Goal: Transaction & Acquisition: Book appointment/travel/reservation

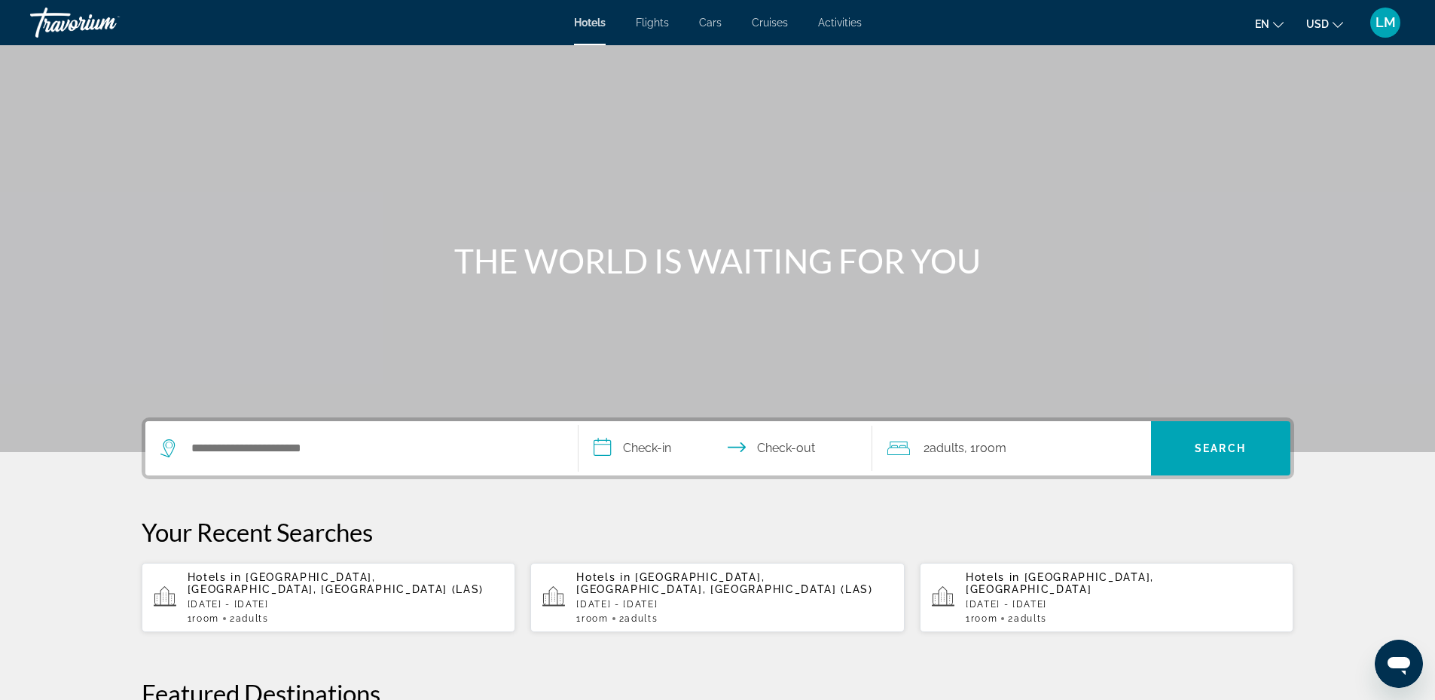
click at [366, 460] on div "Search widget" at bounding box center [361, 448] width 402 height 54
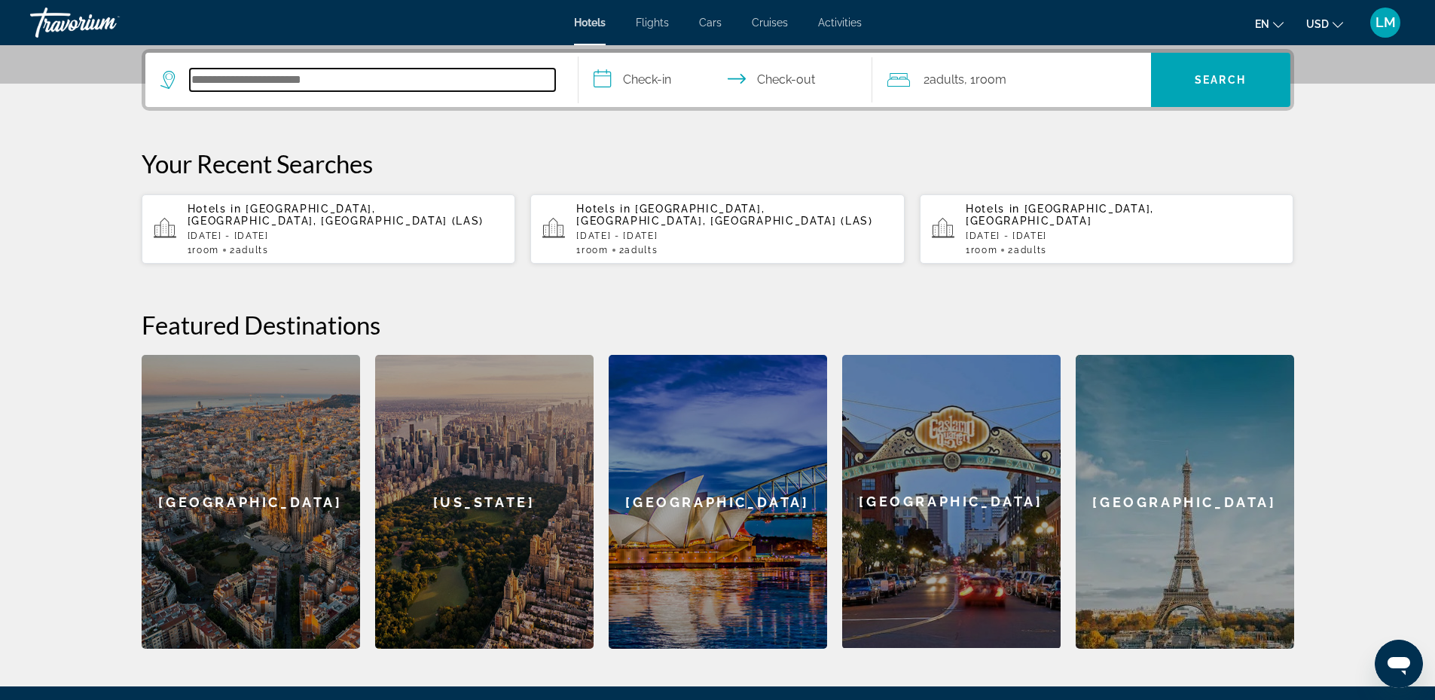
click at [262, 88] on input "Search hotel destination" at bounding box center [372, 80] width 365 height 23
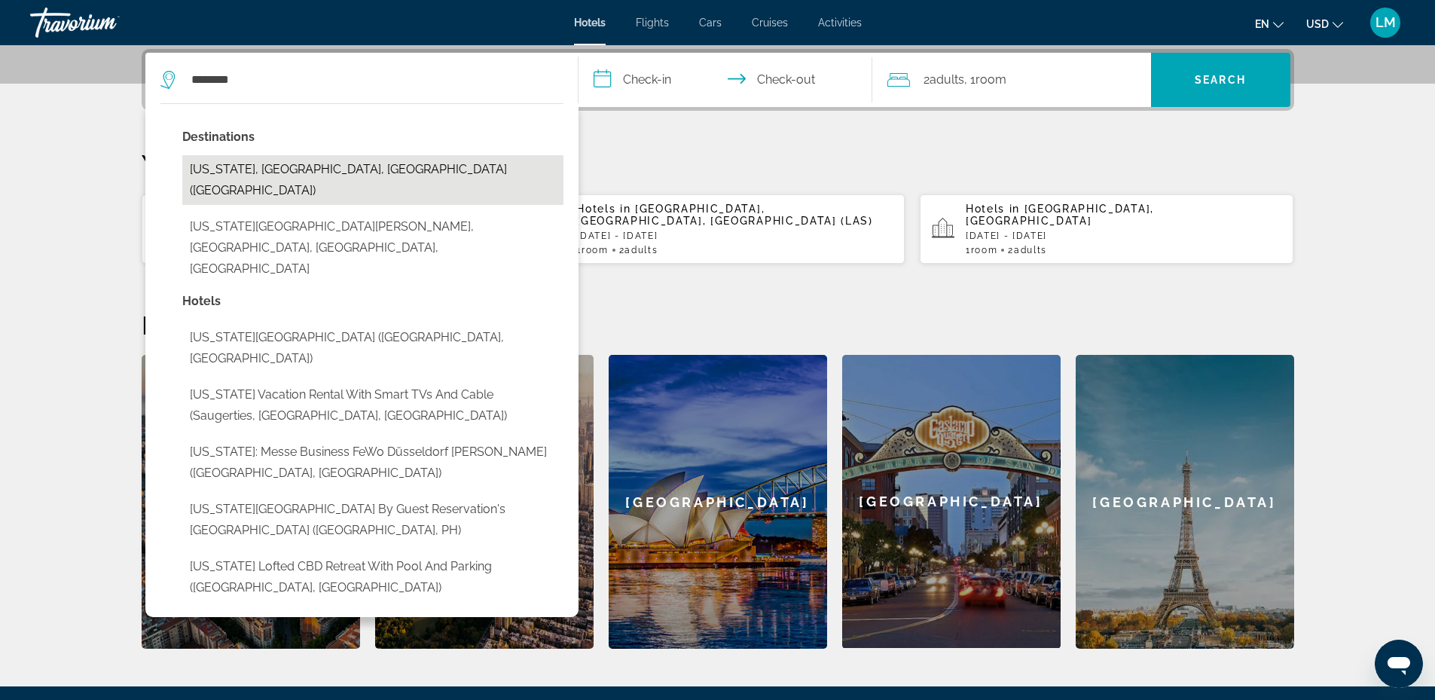
click at [298, 178] on button "[US_STATE], [GEOGRAPHIC_DATA], [GEOGRAPHIC_DATA] ([GEOGRAPHIC_DATA])" at bounding box center [372, 180] width 381 height 50
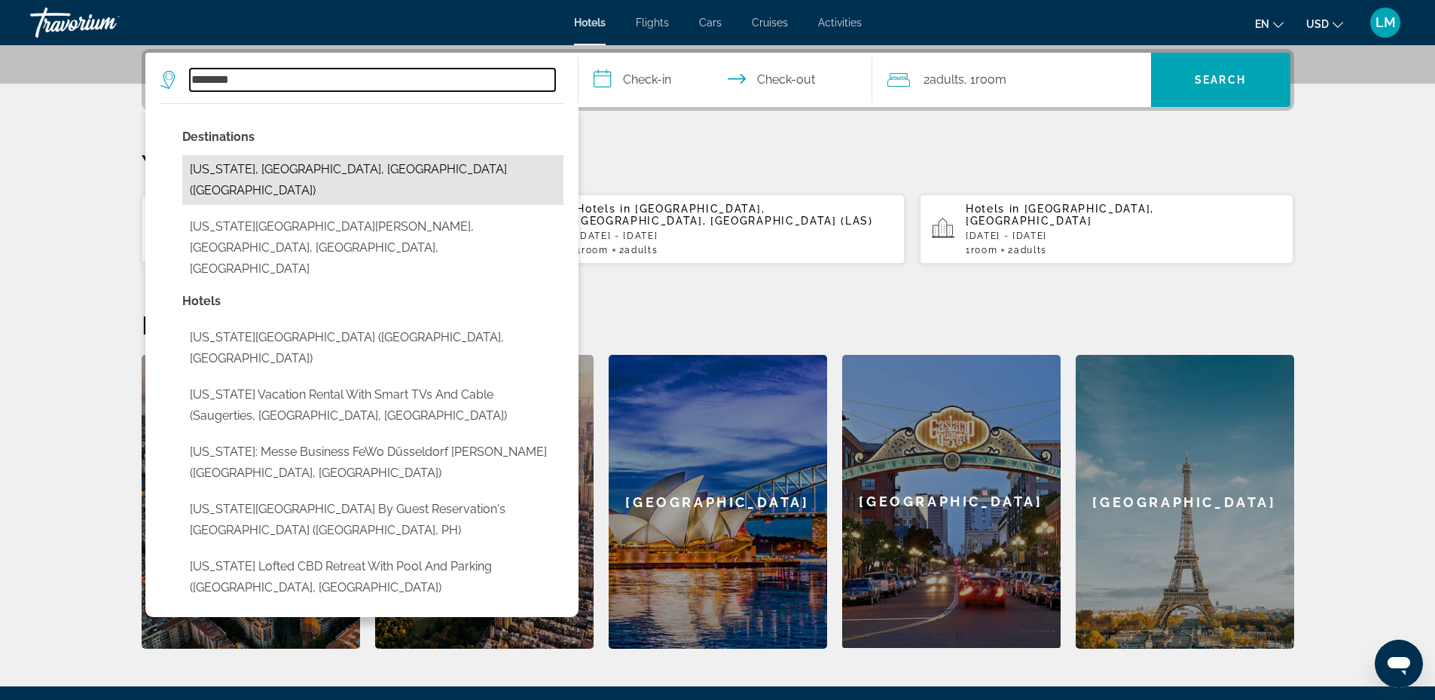
type input "**********"
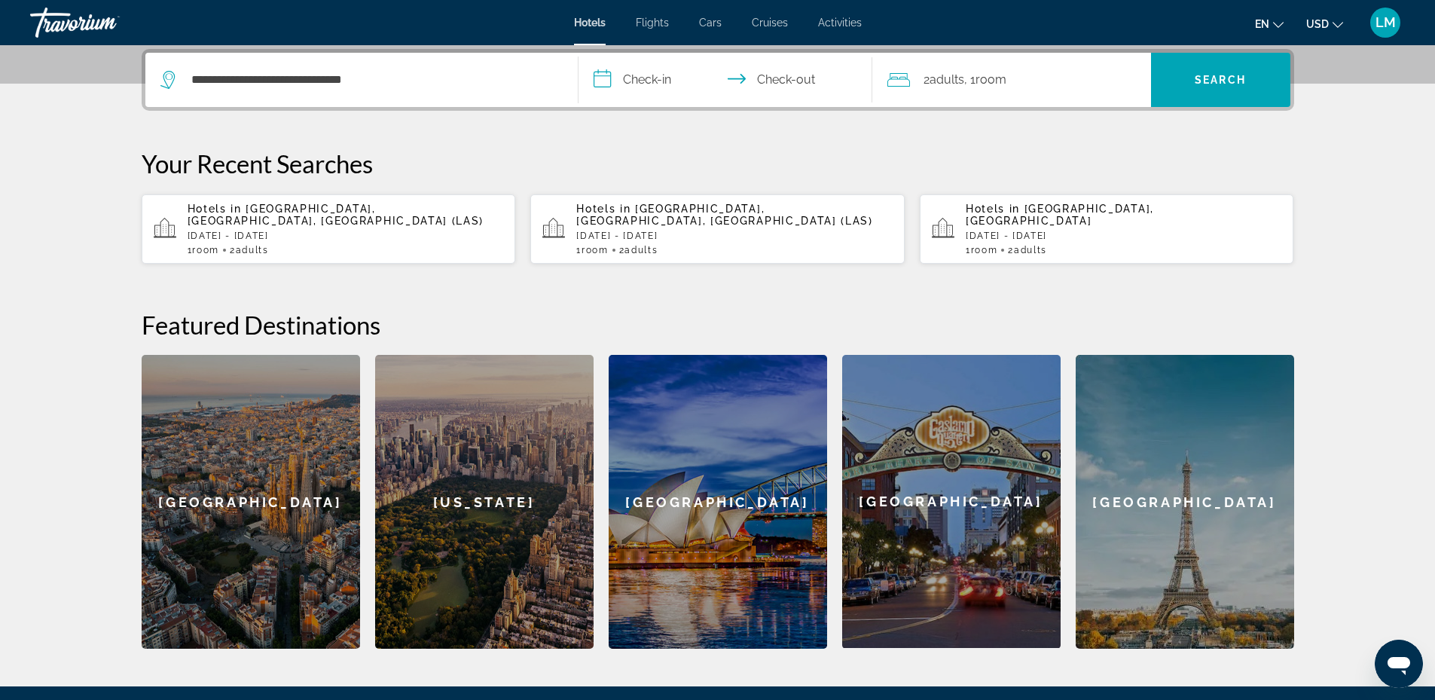
click at [630, 76] on input "**********" at bounding box center [729, 82] width 300 height 59
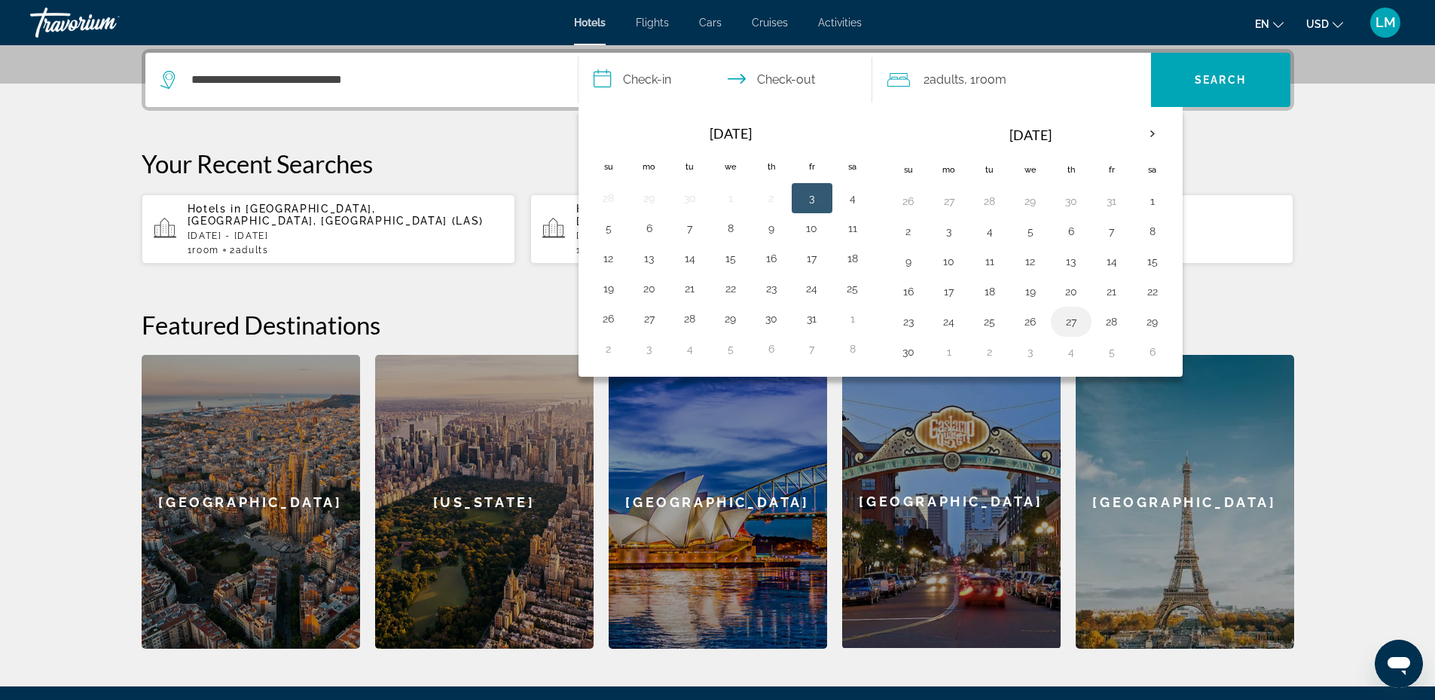
click at [1068, 320] on button "27" at bounding box center [1071, 321] width 24 height 21
click at [904, 350] on button "30" at bounding box center [909, 351] width 24 height 21
type input "**********"
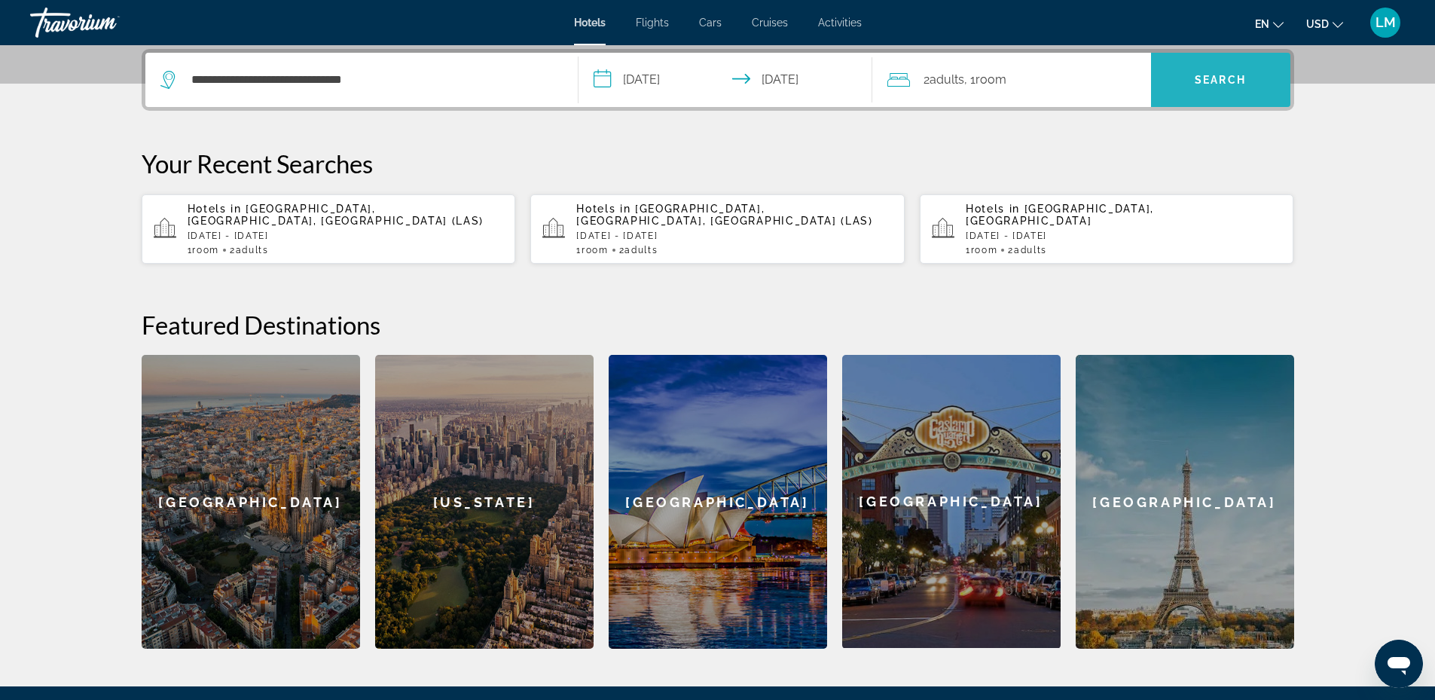
click at [1230, 91] on span "Search" at bounding box center [1220, 80] width 139 height 36
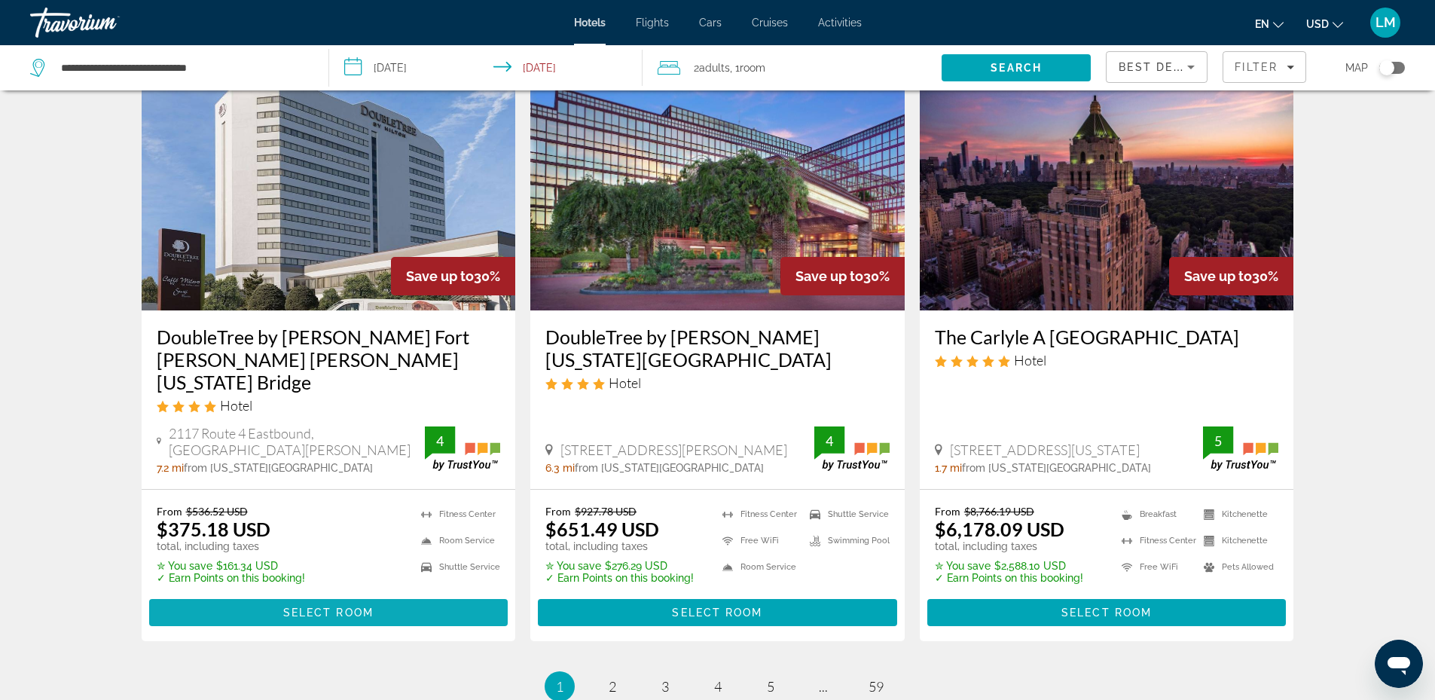
scroll to position [1884, 0]
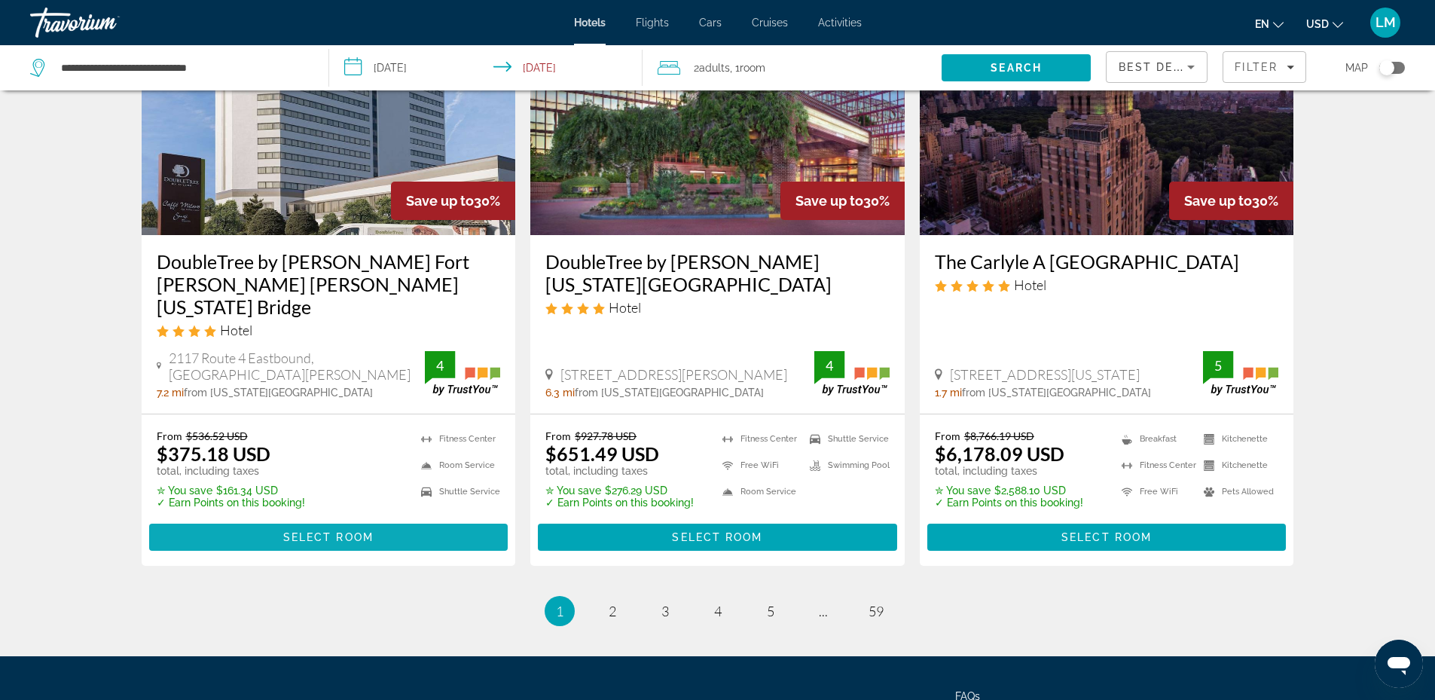
click at [364, 531] on span "Select Room" at bounding box center [328, 537] width 90 height 12
click at [0, 0] on div at bounding box center [0, 0] width 0 height 0
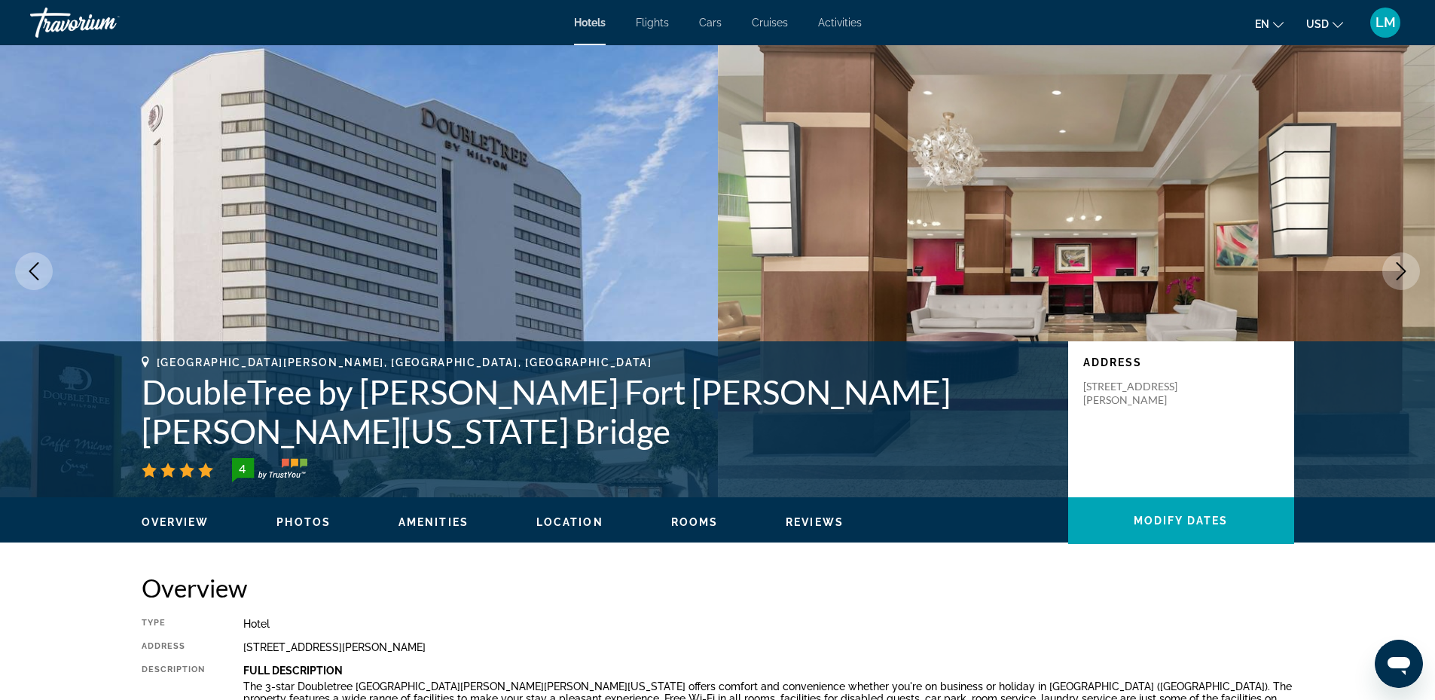
click at [1410, 277] on icon "Next image" at bounding box center [1401, 271] width 18 height 18
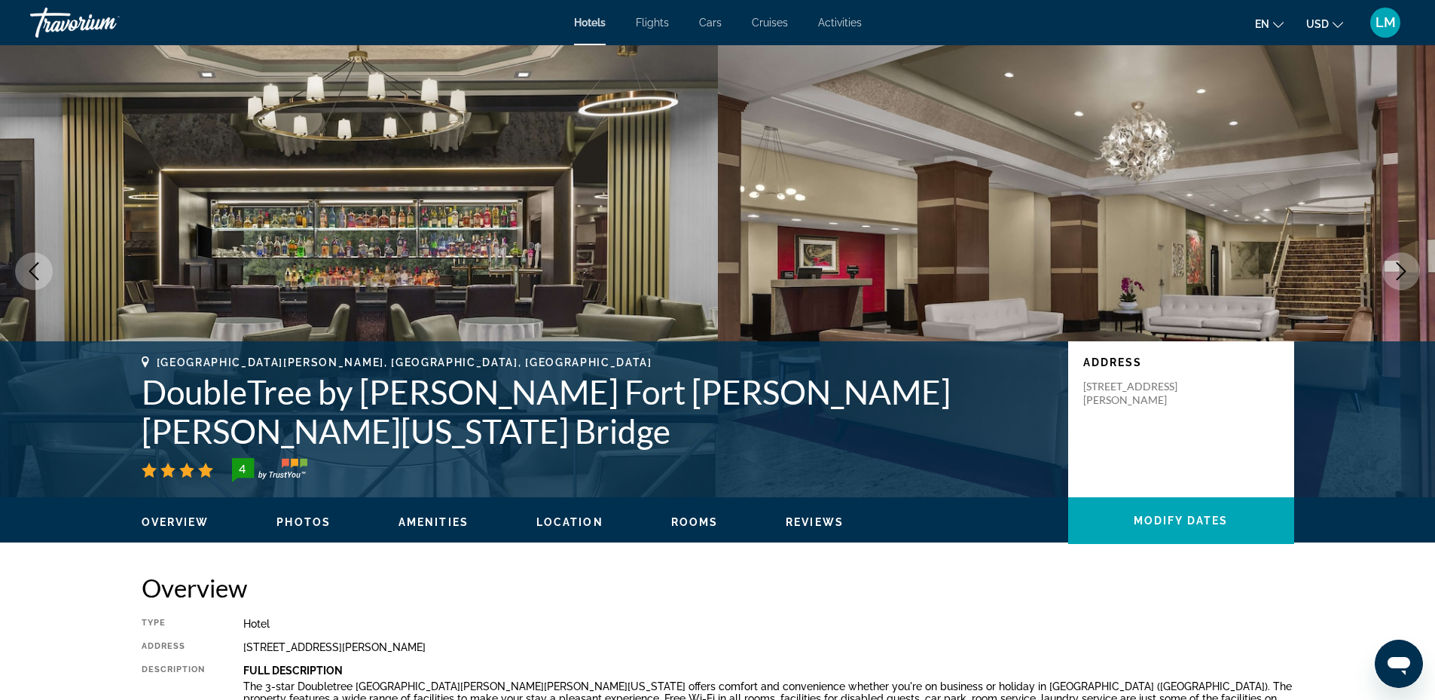
click at [1410, 277] on icon "Next image" at bounding box center [1401, 271] width 18 height 18
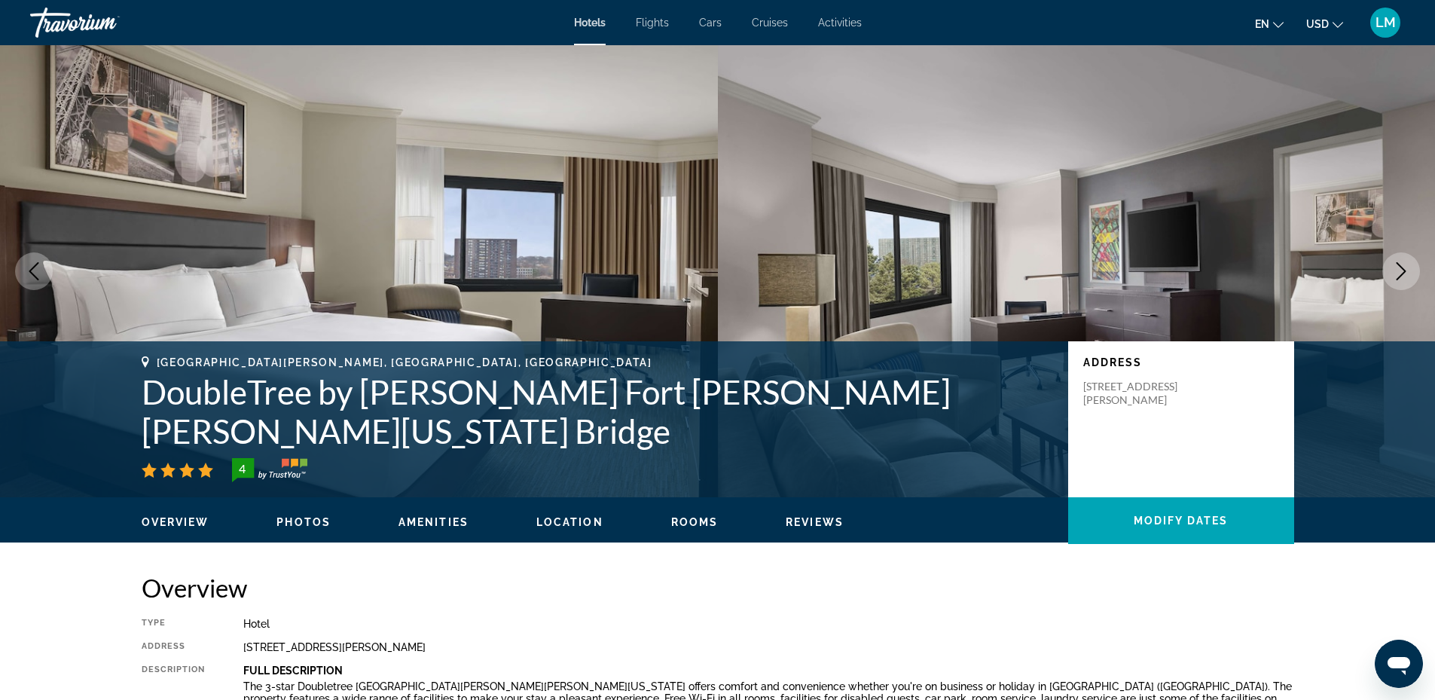
click at [1410, 277] on icon "Next image" at bounding box center [1401, 271] width 18 height 18
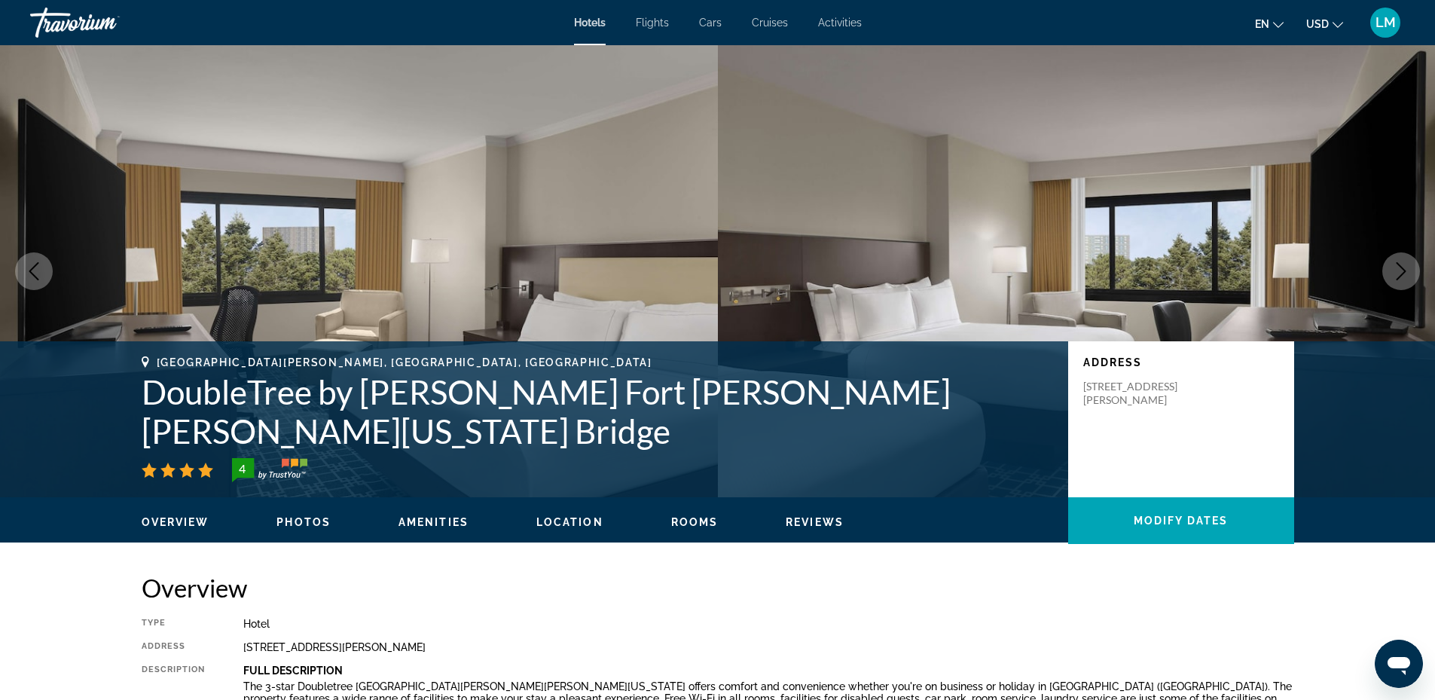
click at [1410, 277] on icon "Next image" at bounding box center [1401, 271] width 18 height 18
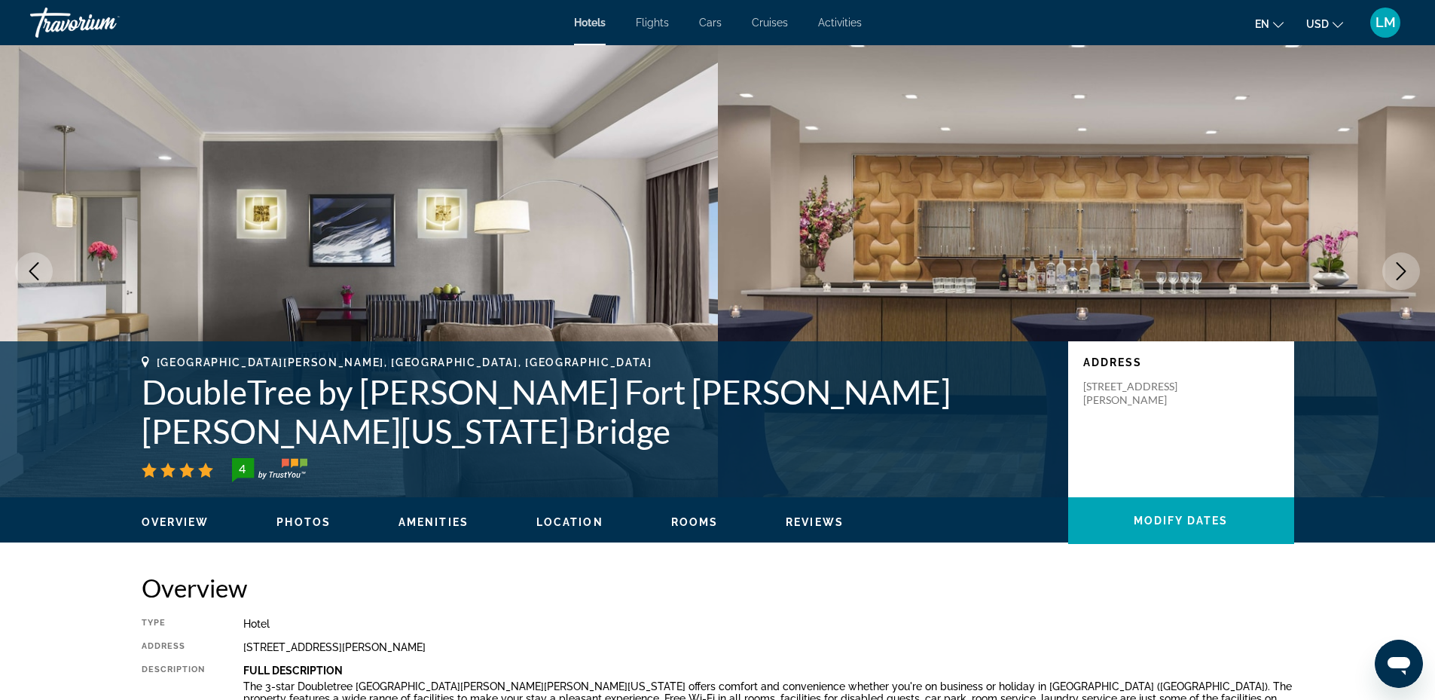
click at [1410, 277] on icon "Next image" at bounding box center [1401, 271] width 18 height 18
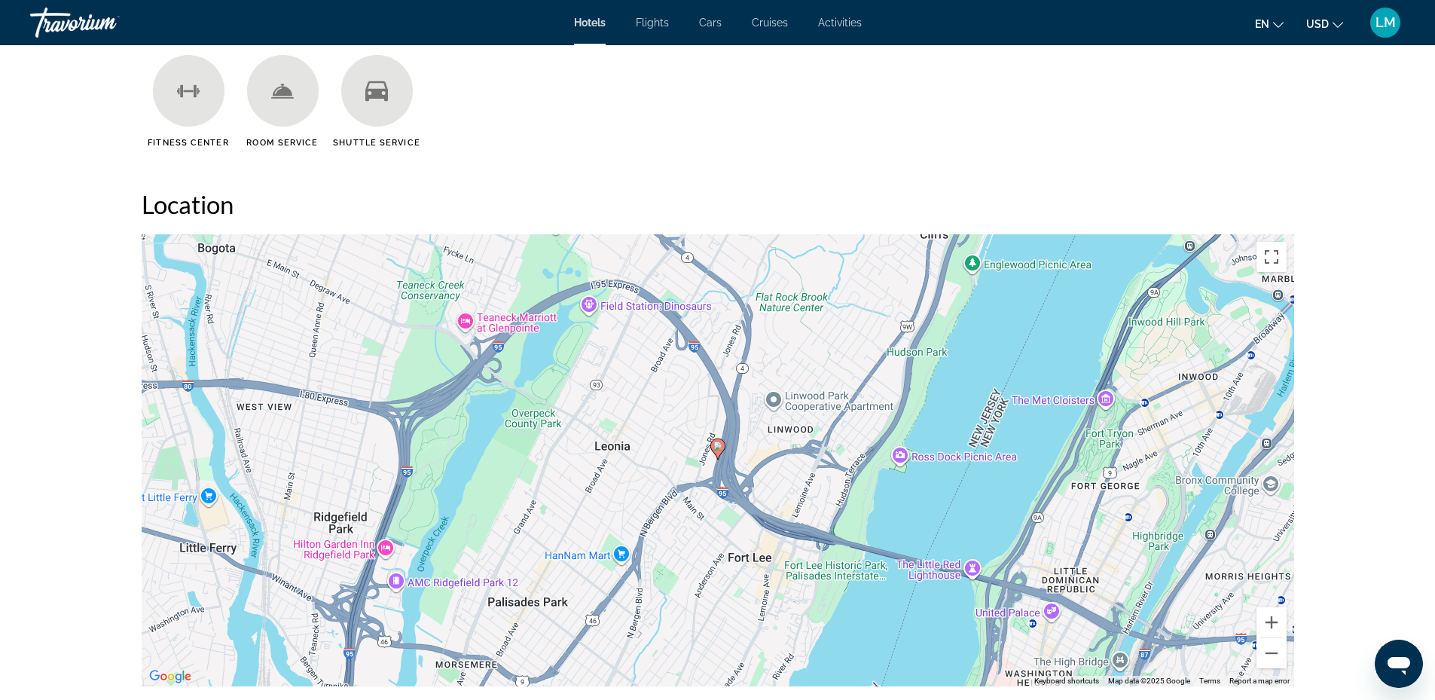
scroll to position [1356, 0]
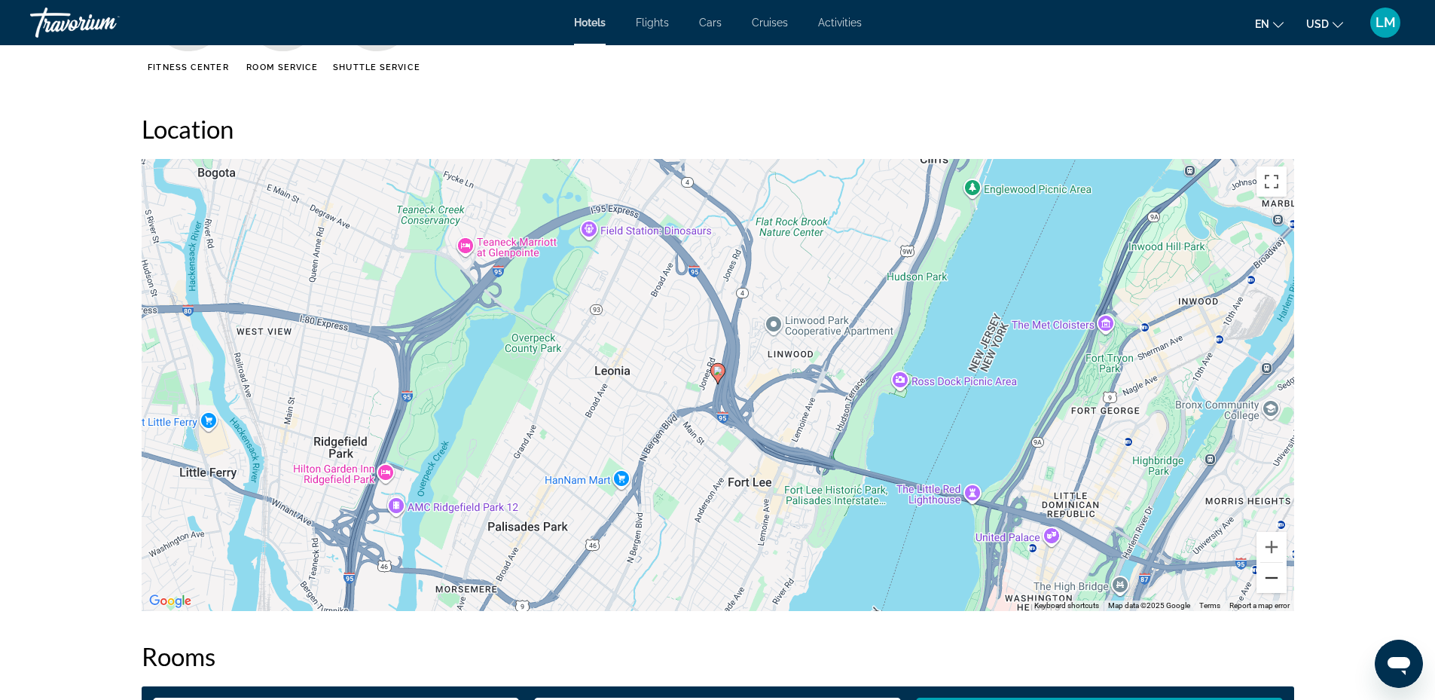
click at [1276, 576] on button "Zoom out" at bounding box center [1272, 578] width 30 height 30
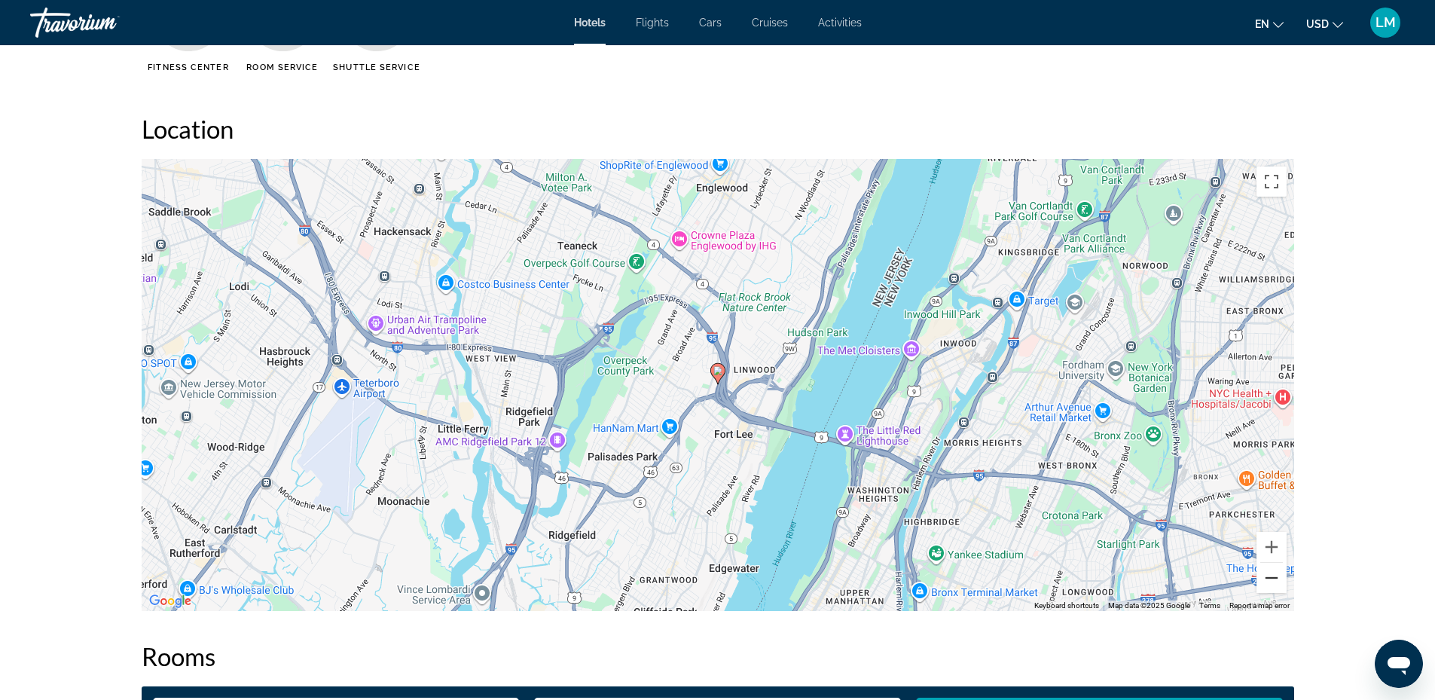
click at [1276, 576] on button "Zoom out" at bounding box center [1272, 578] width 30 height 30
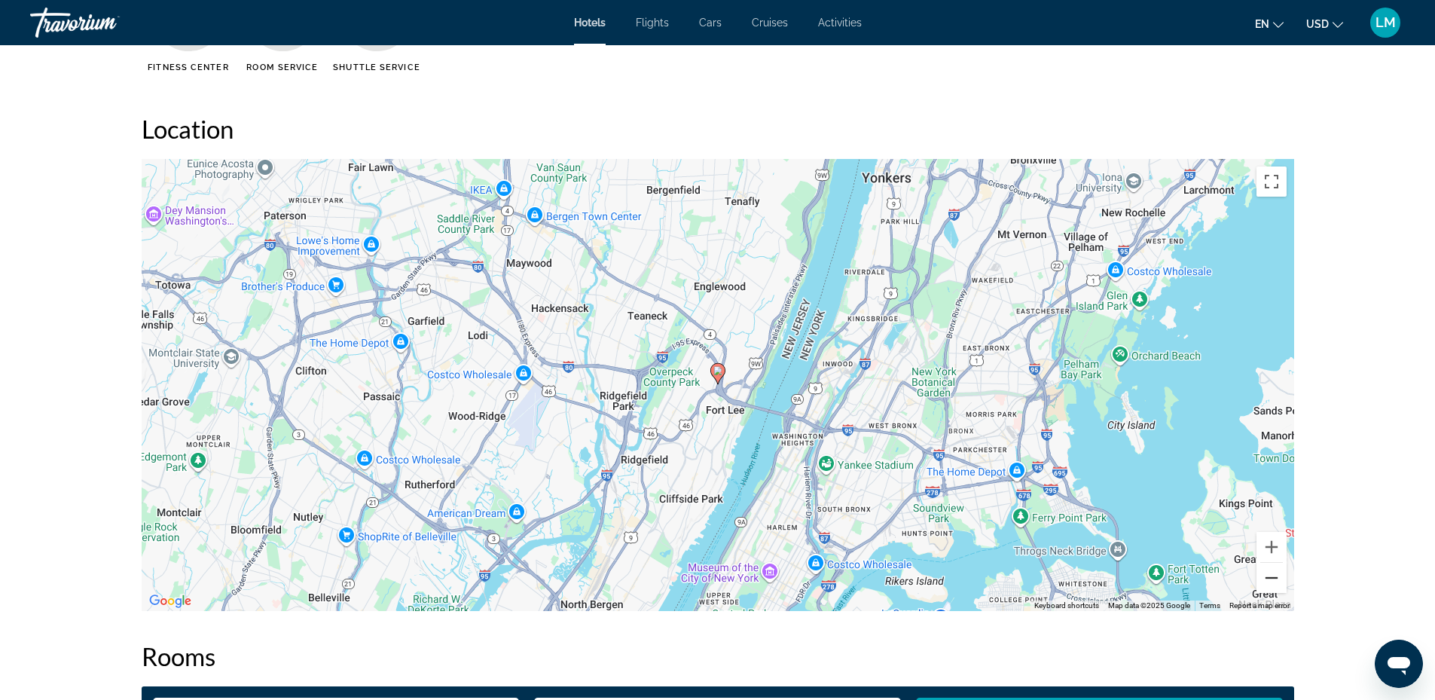
click at [1276, 576] on button "Zoom out" at bounding box center [1272, 578] width 30 height 30
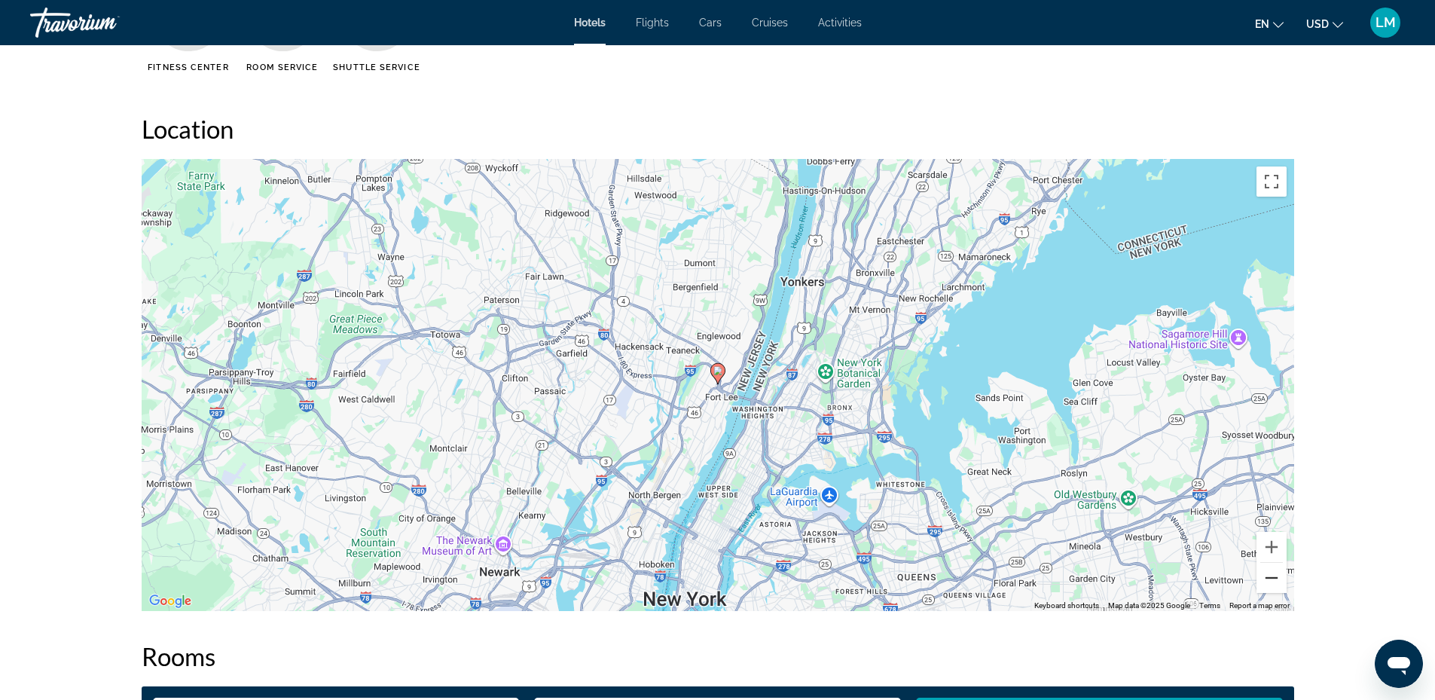
click at [1276, 576] on button "Zoom out" at bounding box center [1272, 578] width 30 height 30
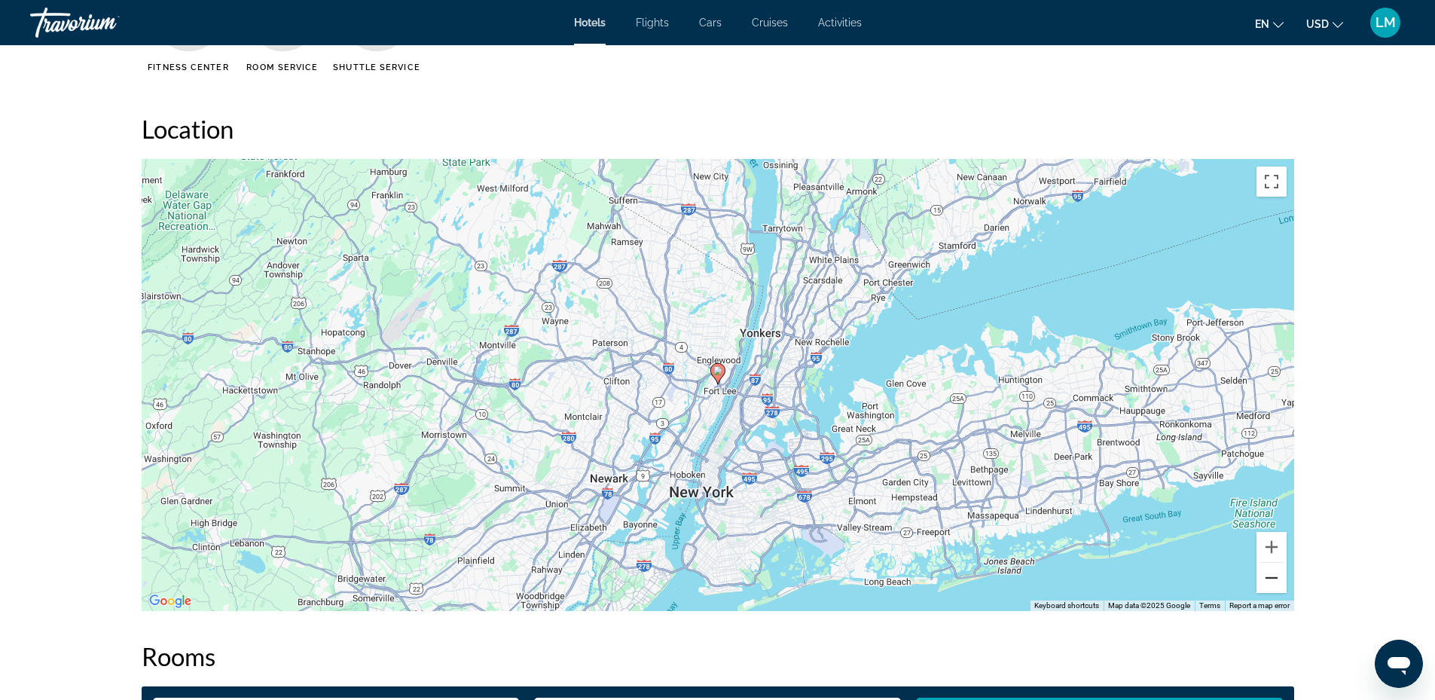
click at [1276, 576] on button "Zoom out" at bounding box center [1272, 578] width 30 height 30
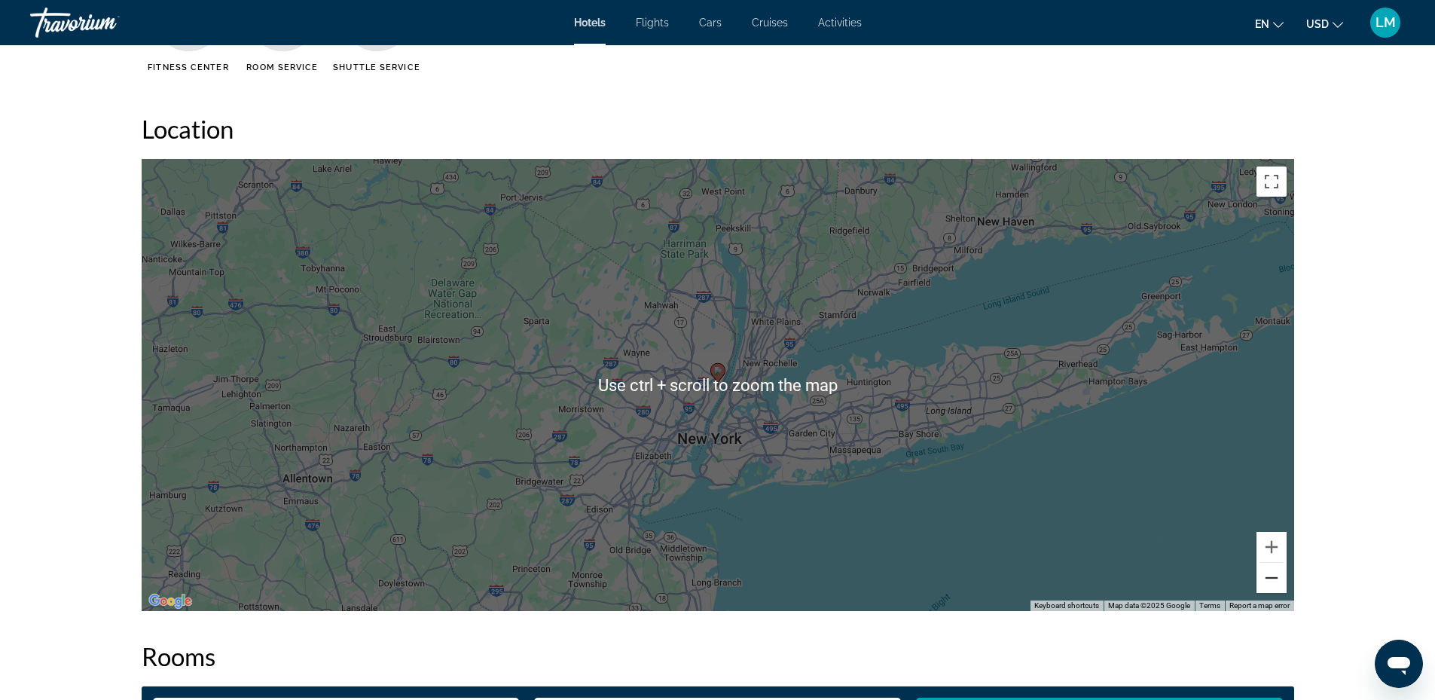
scroll to position [1432, 0]
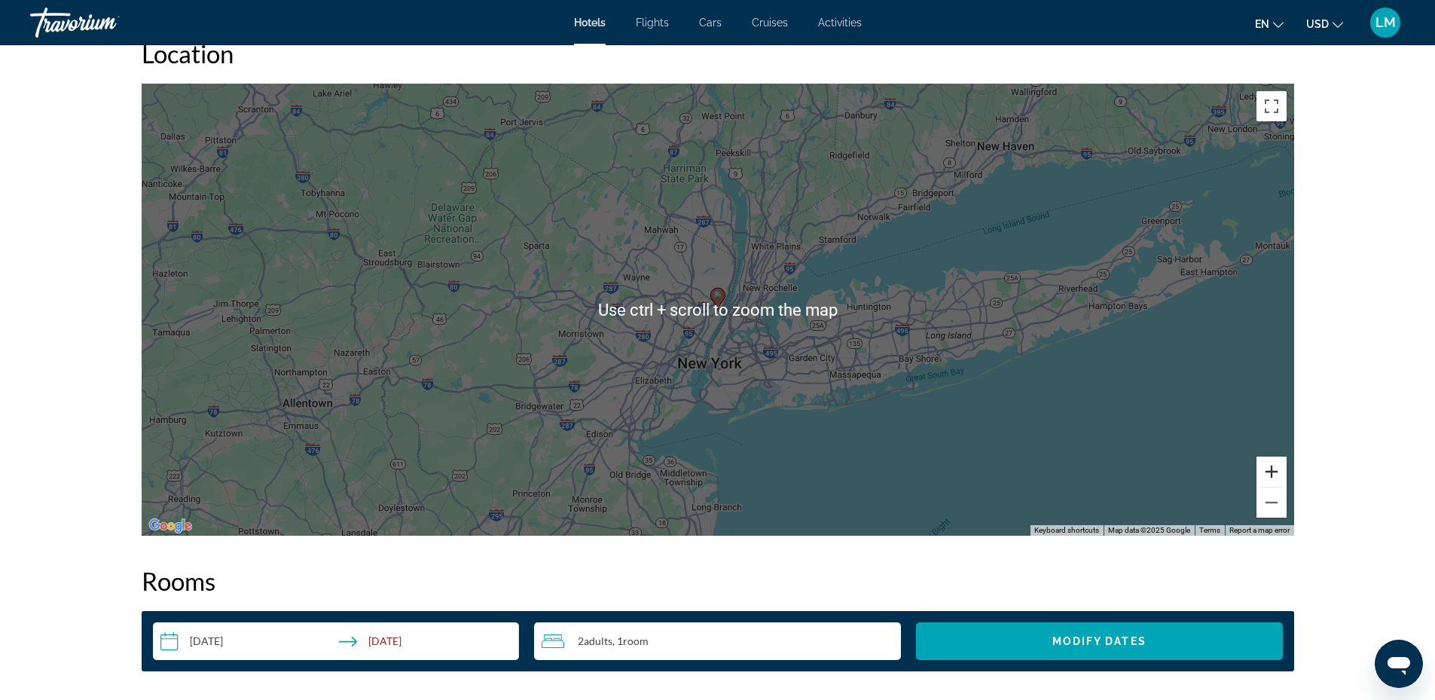
click at [1265, 469] on button "Zoom in" at bounding box center [1272, 472] width 30 height 30
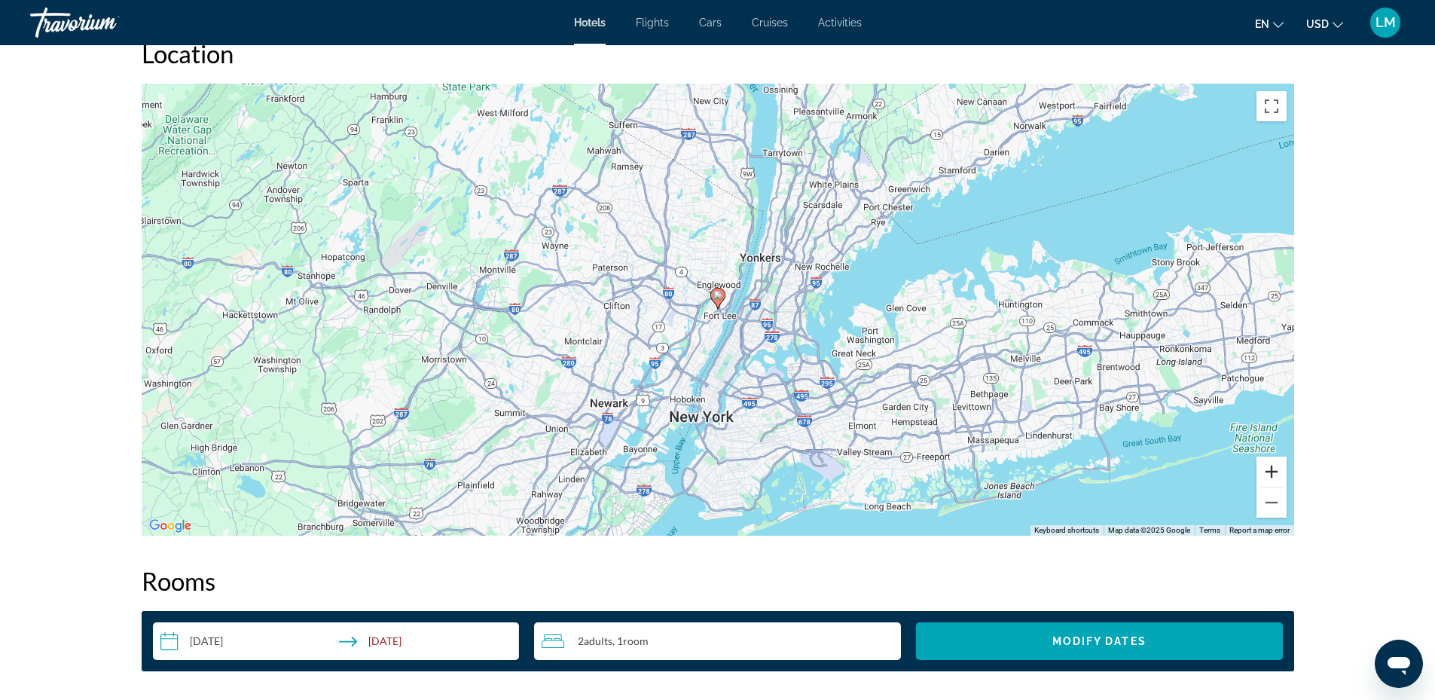
click at [1265, 469] on button "Zoom in" at bounding box center [1272, 472] width 30 height 30
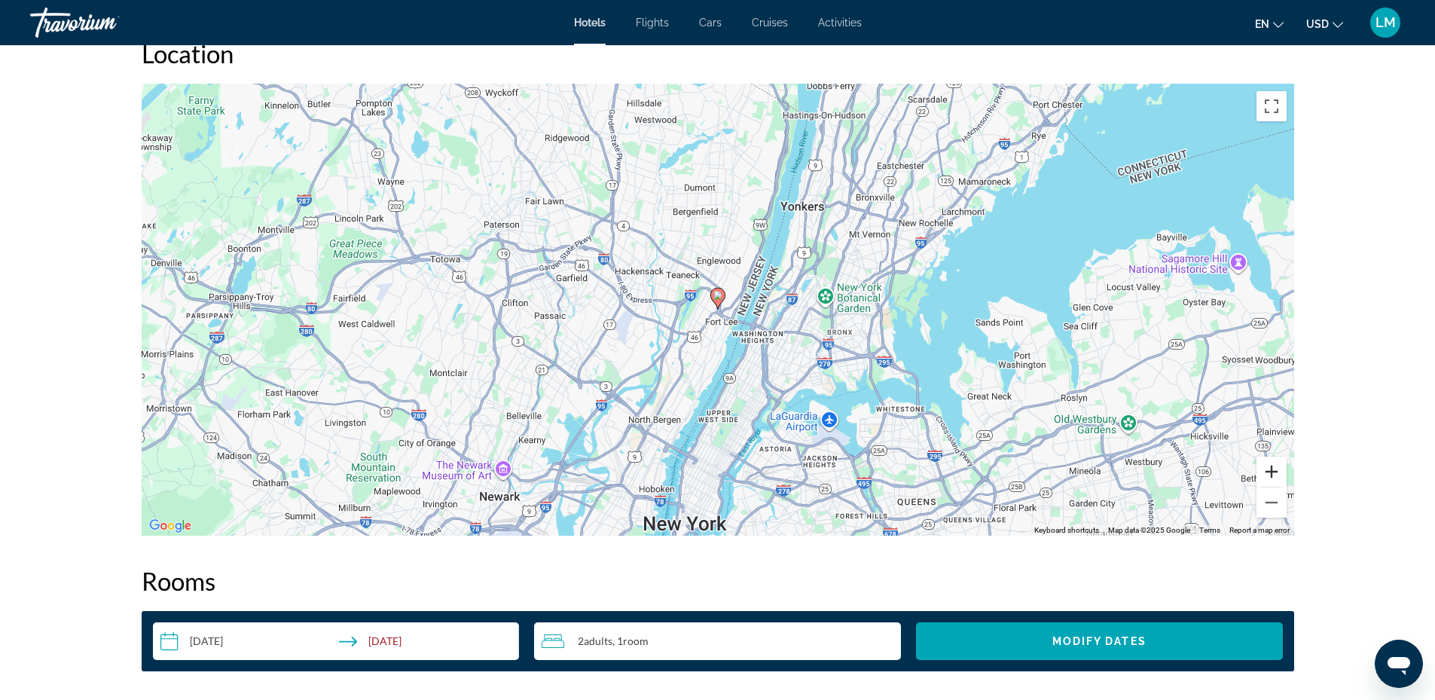
click at [1265, 469] on button "Zoom in" at bounding box center [1272, 472] width 30 height 30
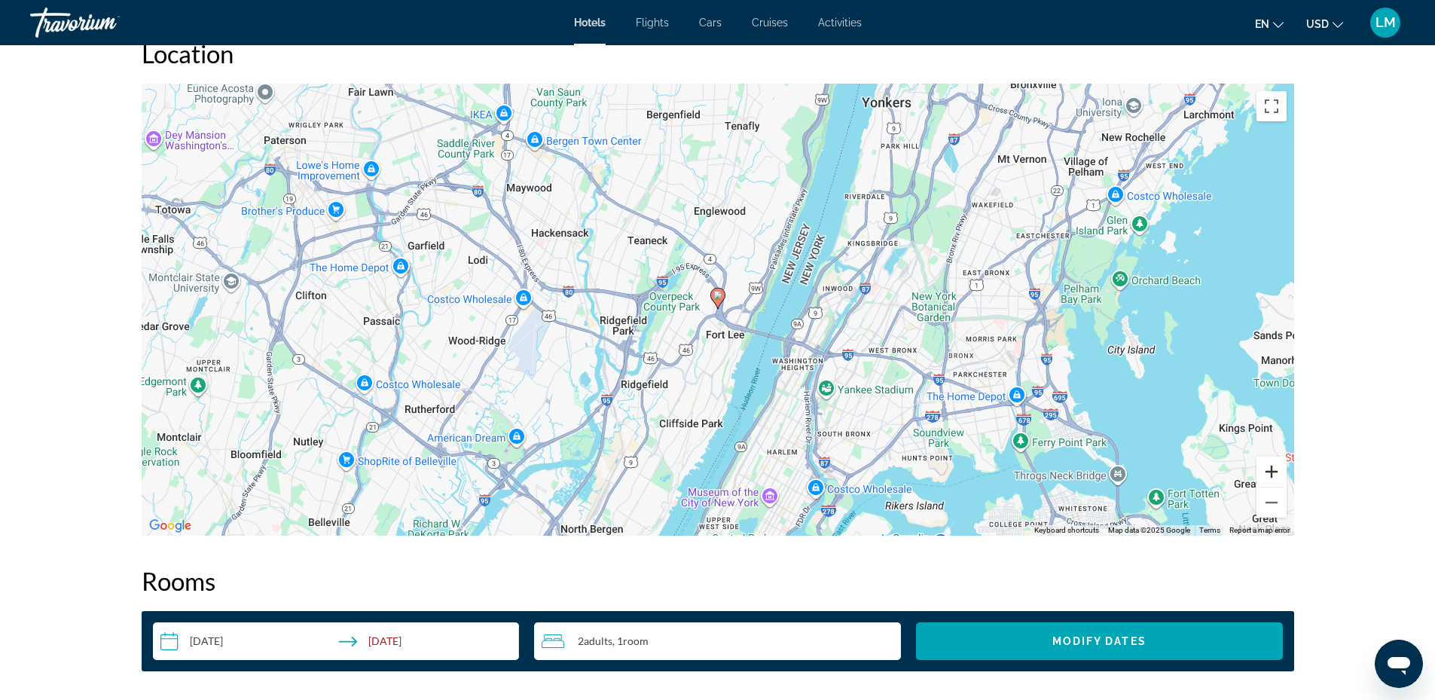
click at [1265, 469] on button "Zoom in" at bounding box center [1272, 472] width 30 height 30
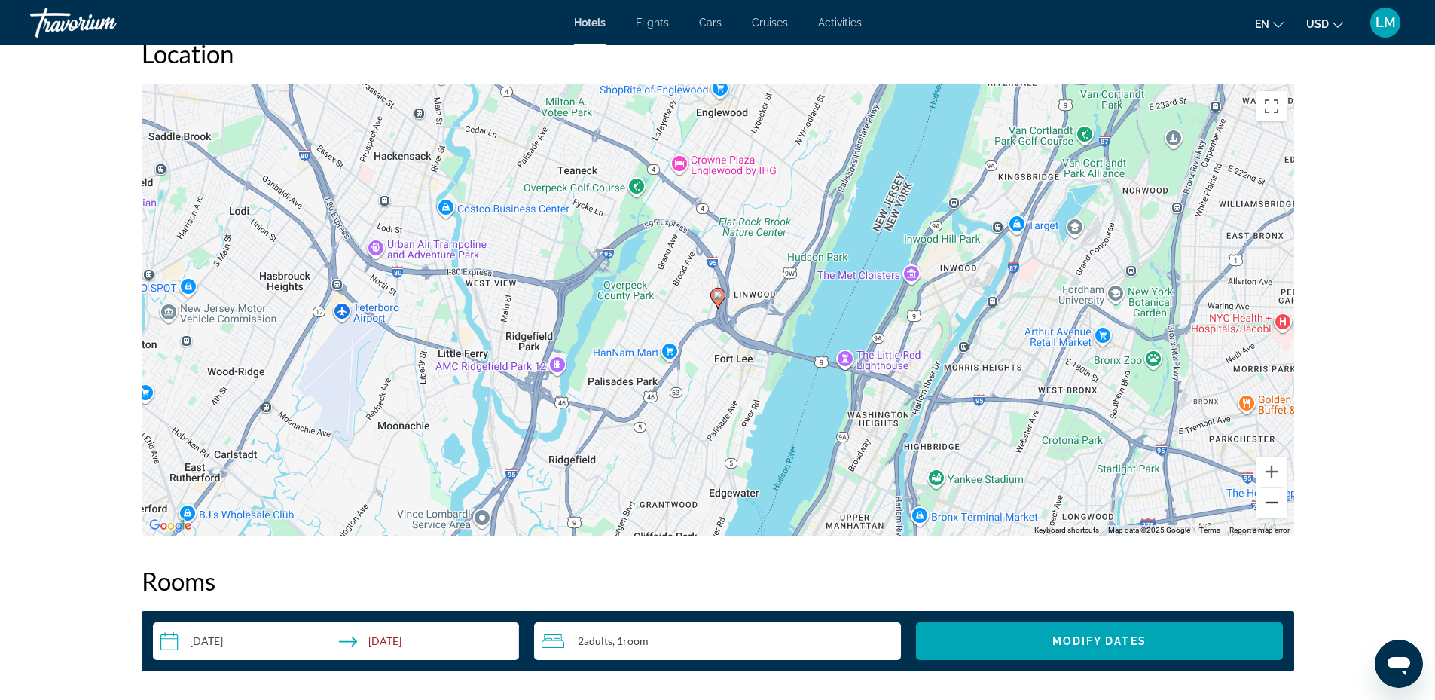
click at [1277, 504] on button "Zoom out" at bounding box center [1272, 503] width 30 height 30
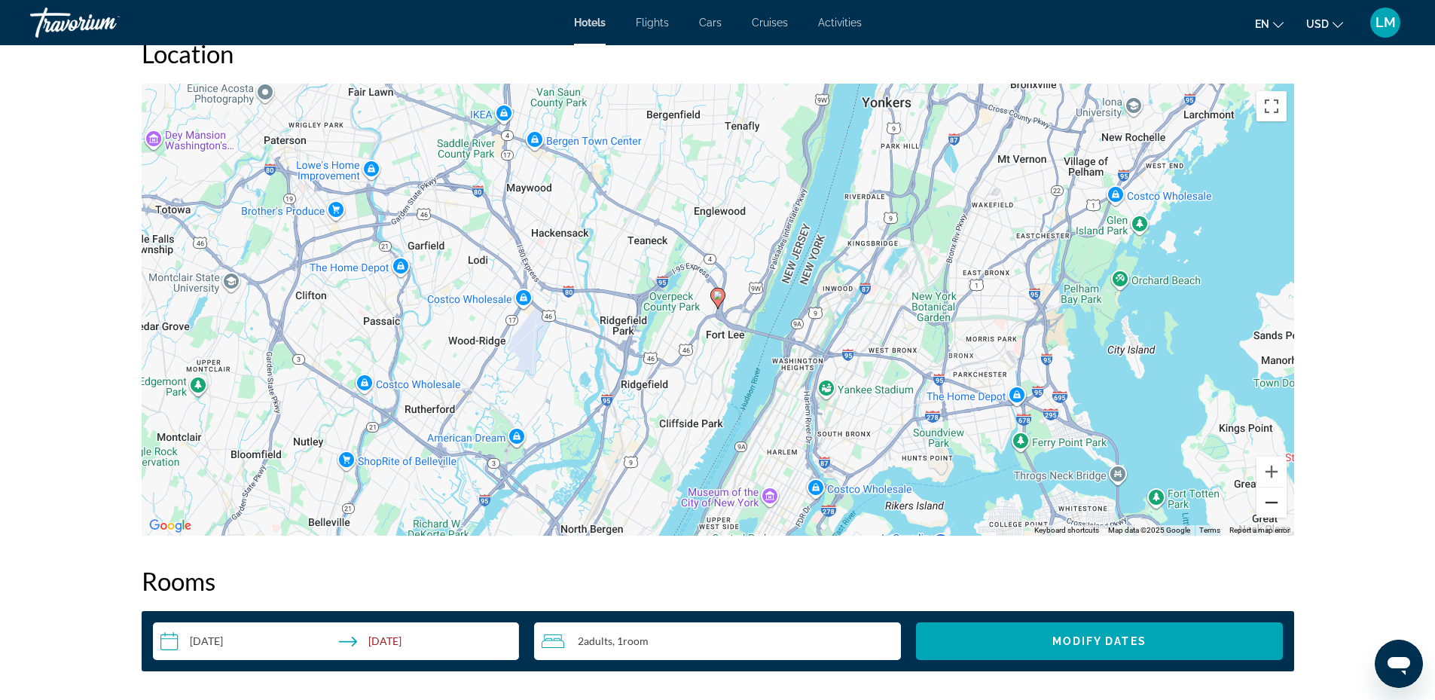
click at [1278, 502] on button "Zoom out" at bounding box center [1272, 503] width 30 height 30
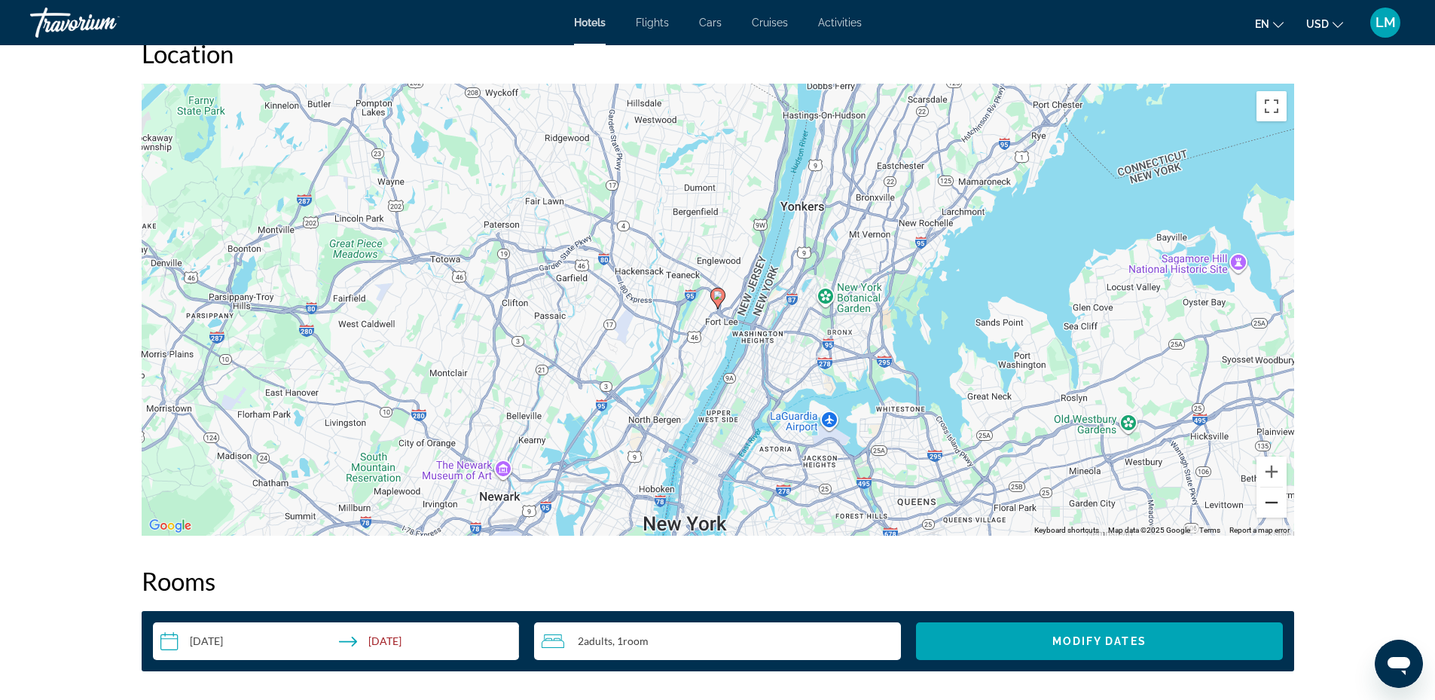
click at [1278, 502] on button "Zoom out" at bounding box center [1272, 503] width 30 height 30
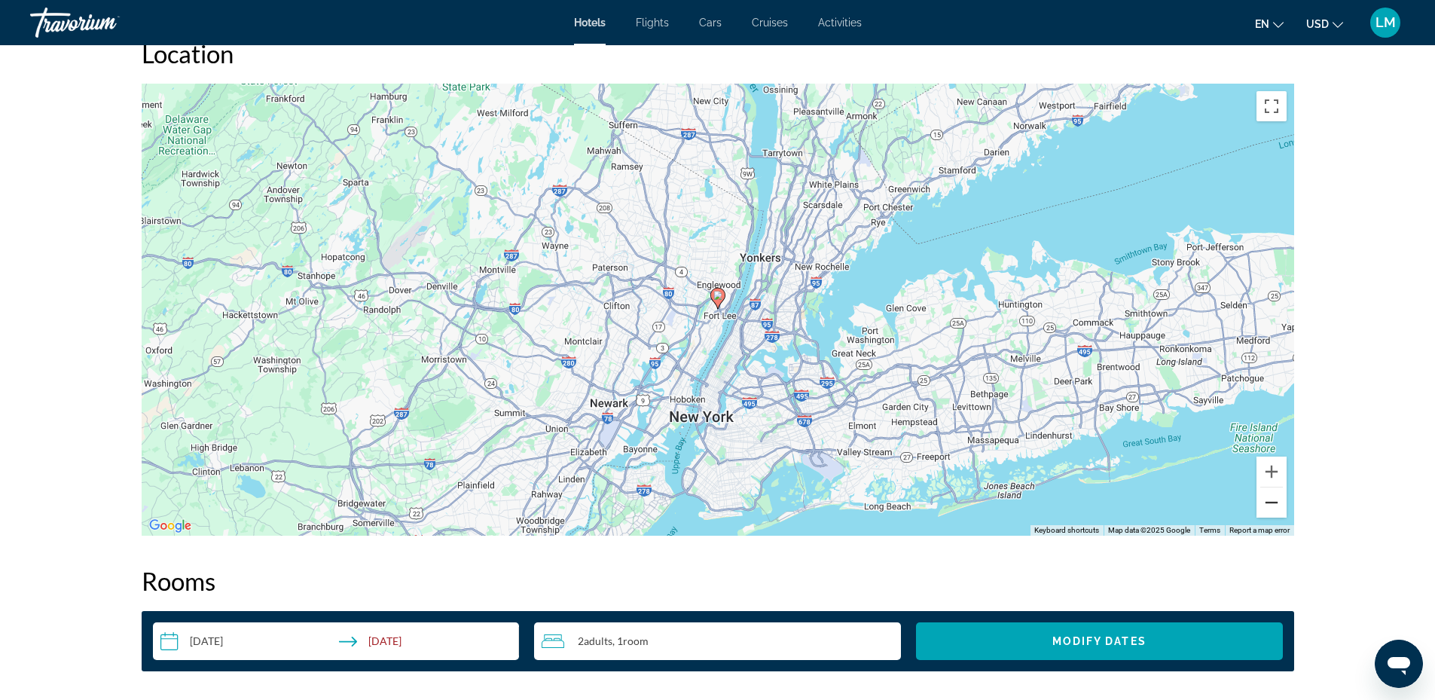
click at [1278, 501] on button "Zoom out" at bounding box center [1272, 503] width 30 height 30
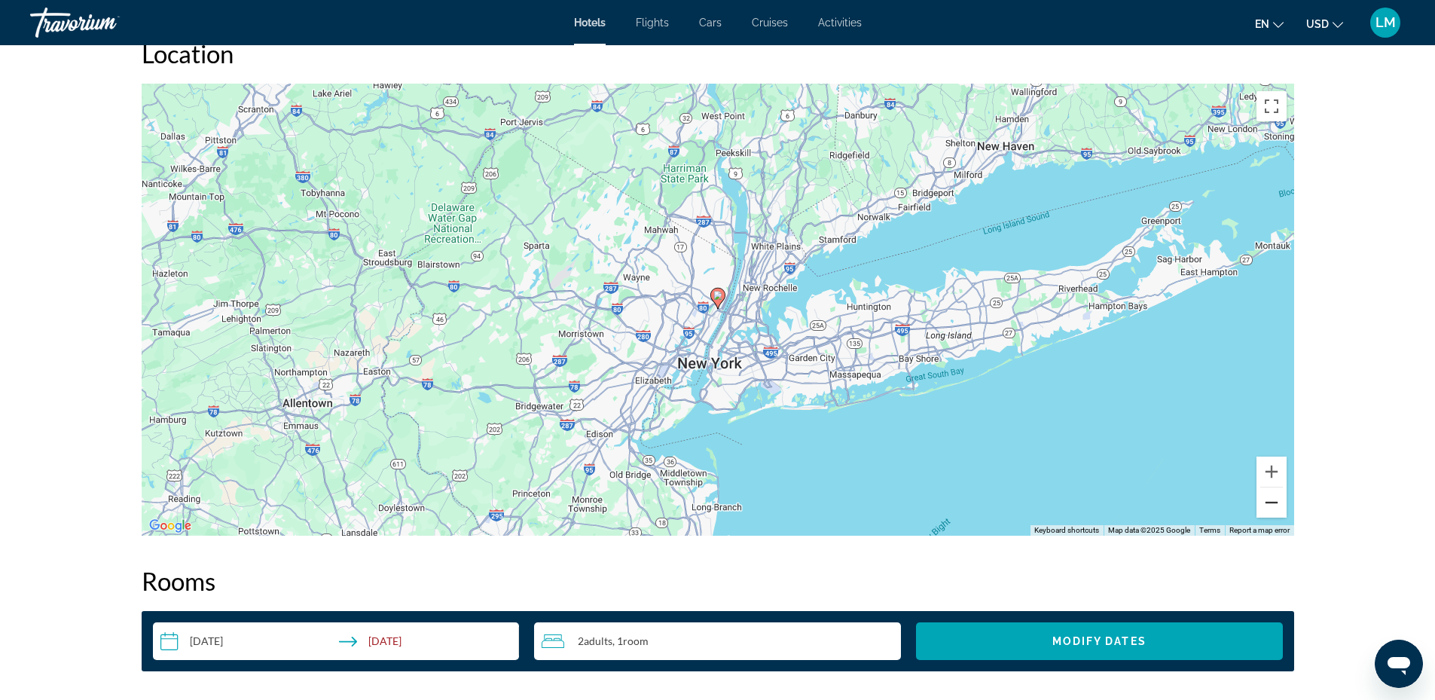
click at [1278, 501] on button "Zoom out" at bounding box center [1272, 503] width 30 height 30
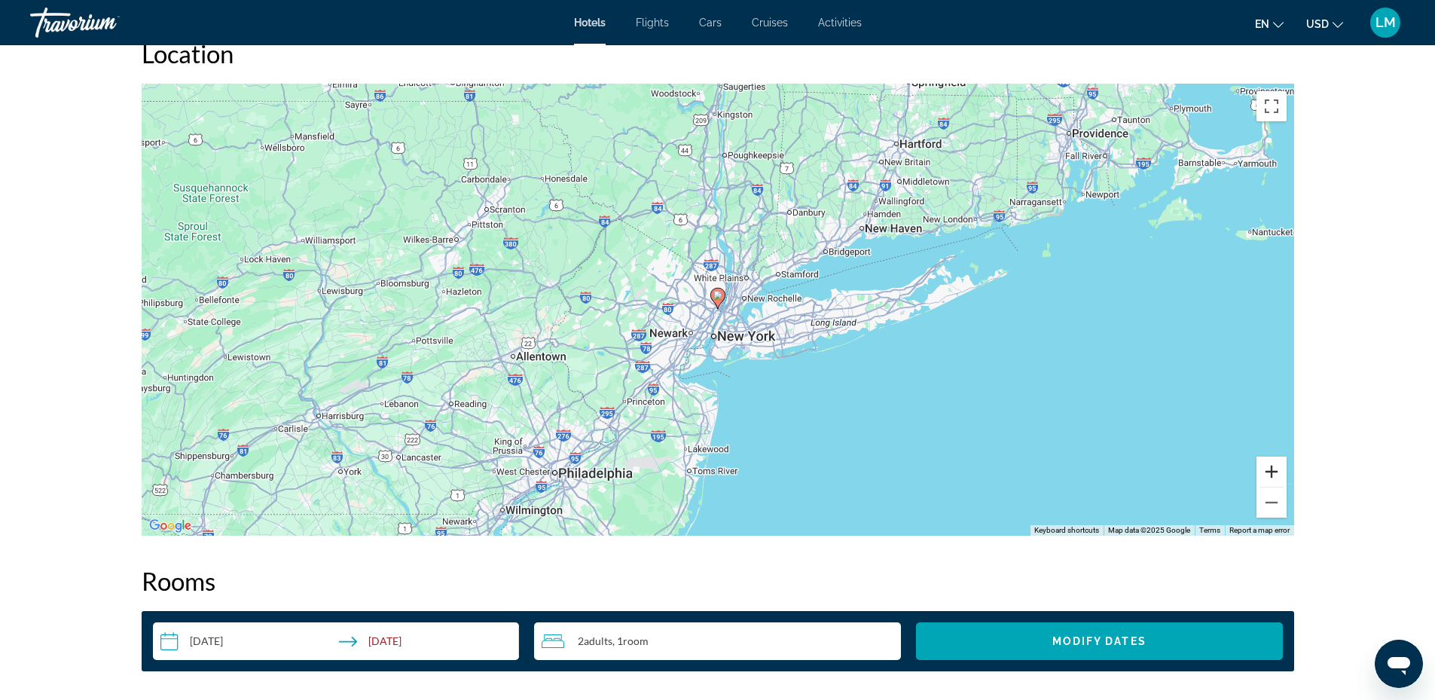
click at [1275, 472] on button "Zoom in" at bounding box center [1272, 472] width 30 height 30
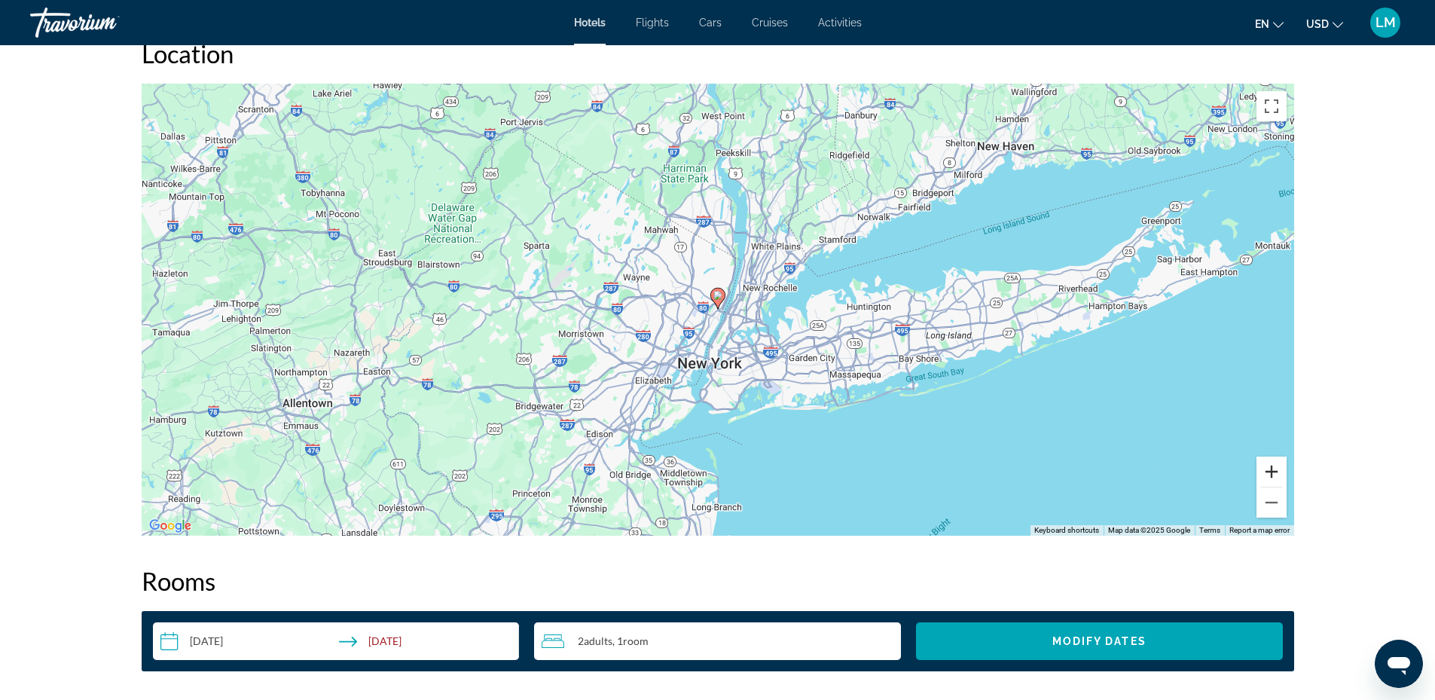
click at [1275, 472] on button "Zoom in" at bounding box center [1272, 472] width 30 height 30
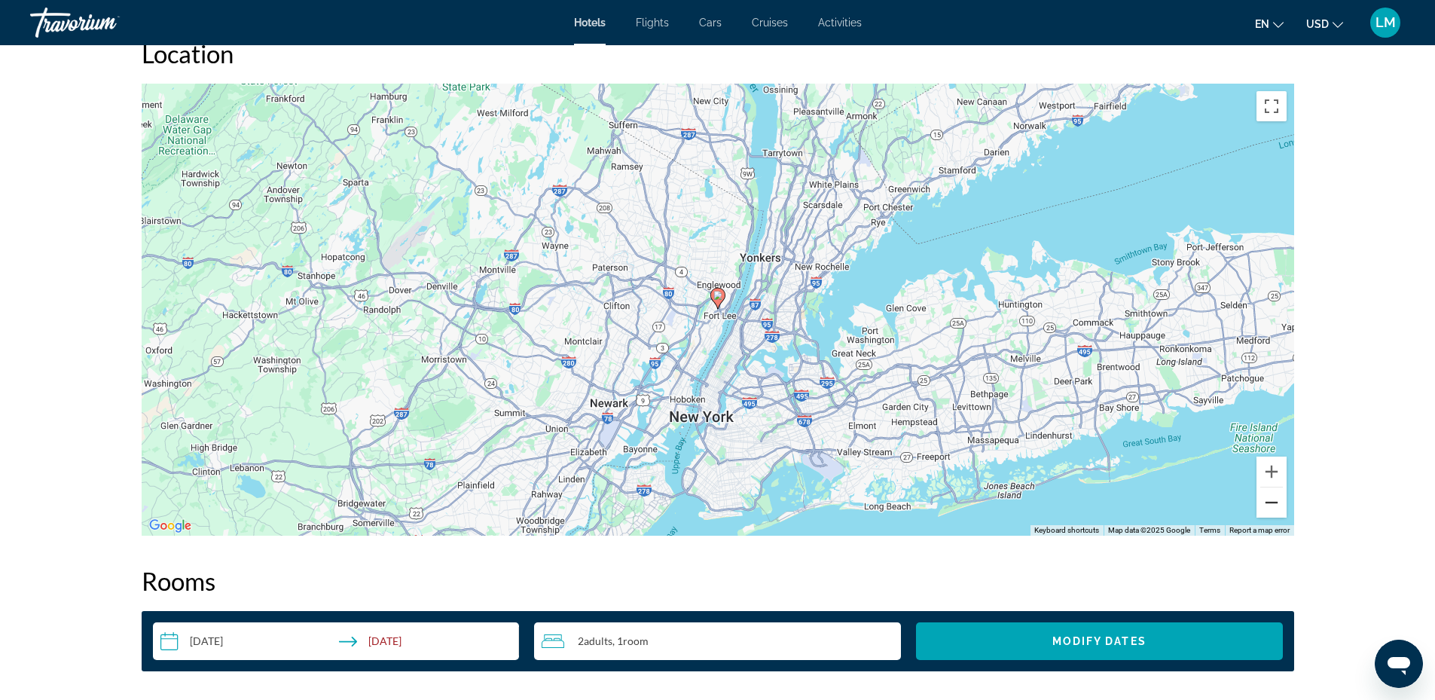
click at [1276, 515] on button "Zoom out" at bounding box center [1272, 503] width 30 height 30
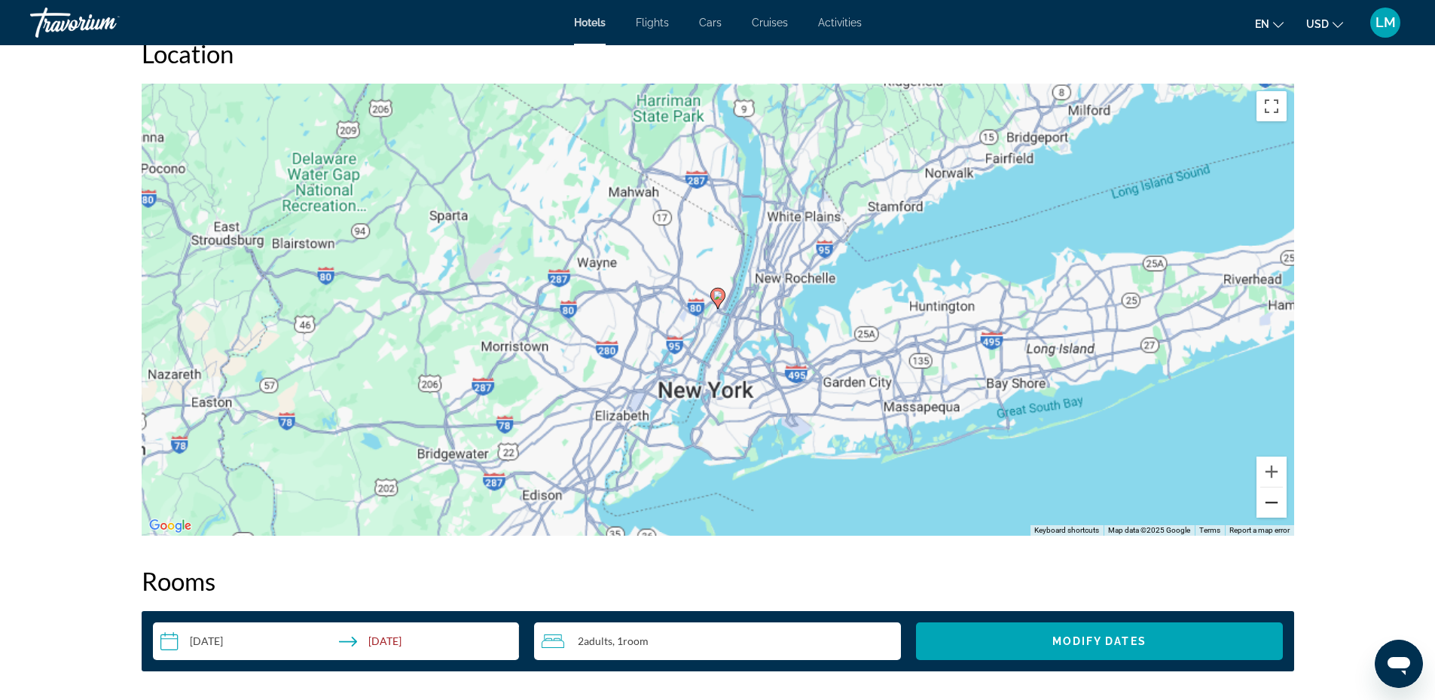
click at [1276, 507] on button "Zoom out" at bounding box center [1272, 503] width 30 height 30
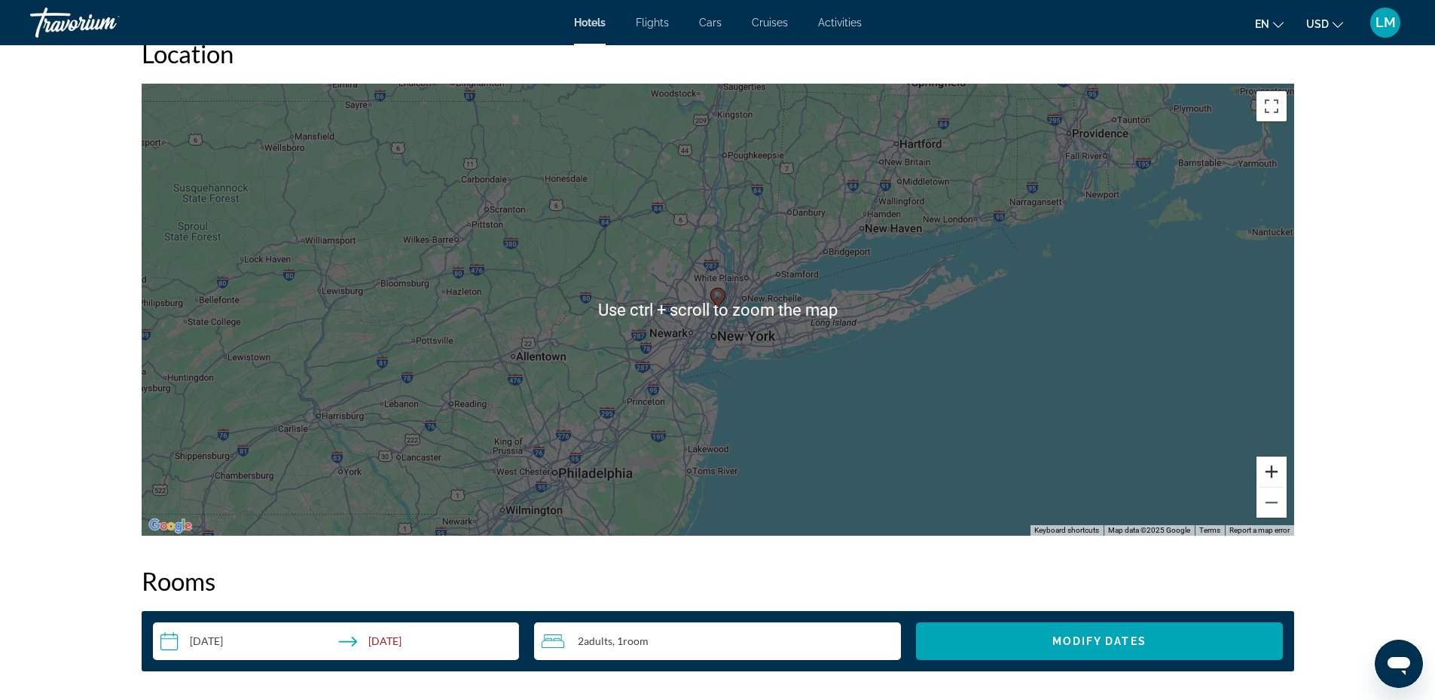
click at [1277, 472] on button "Zoom in" at bounding box center [1272, 472] width 30 height 30
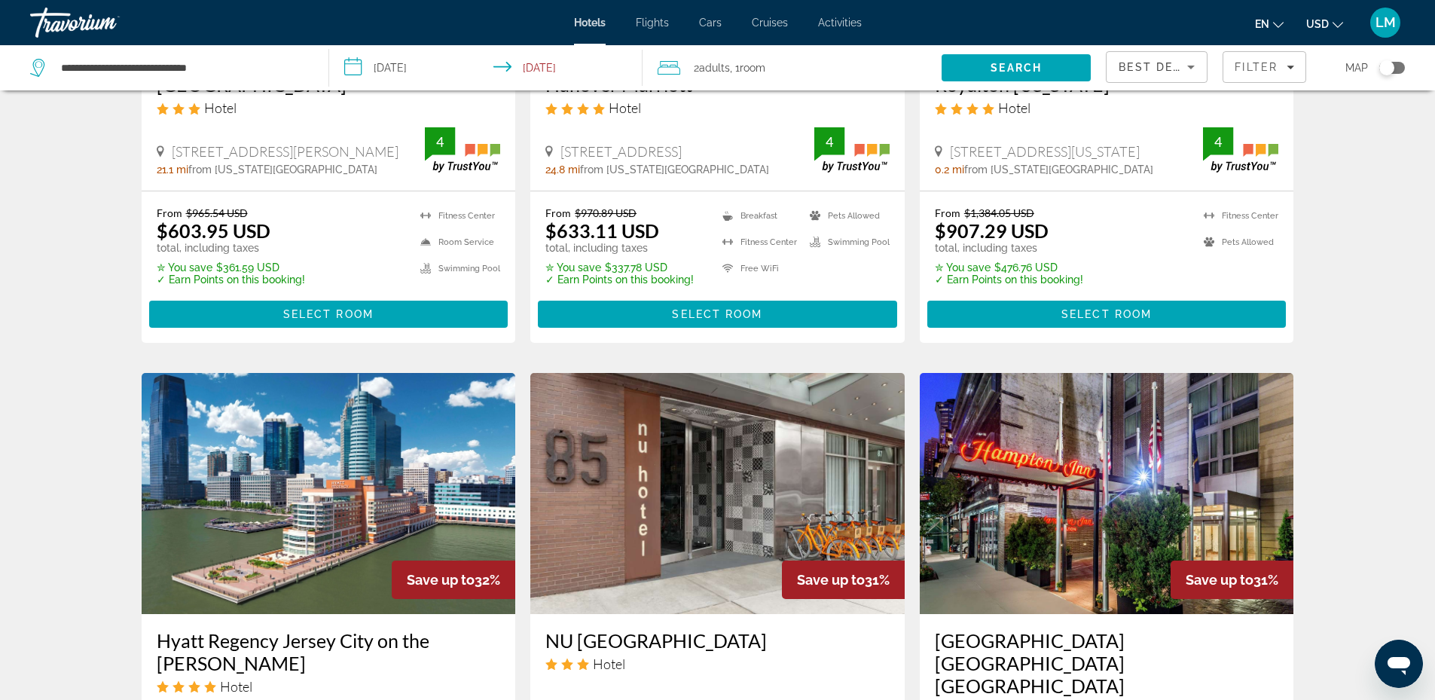
scroll to position [1055, 0]
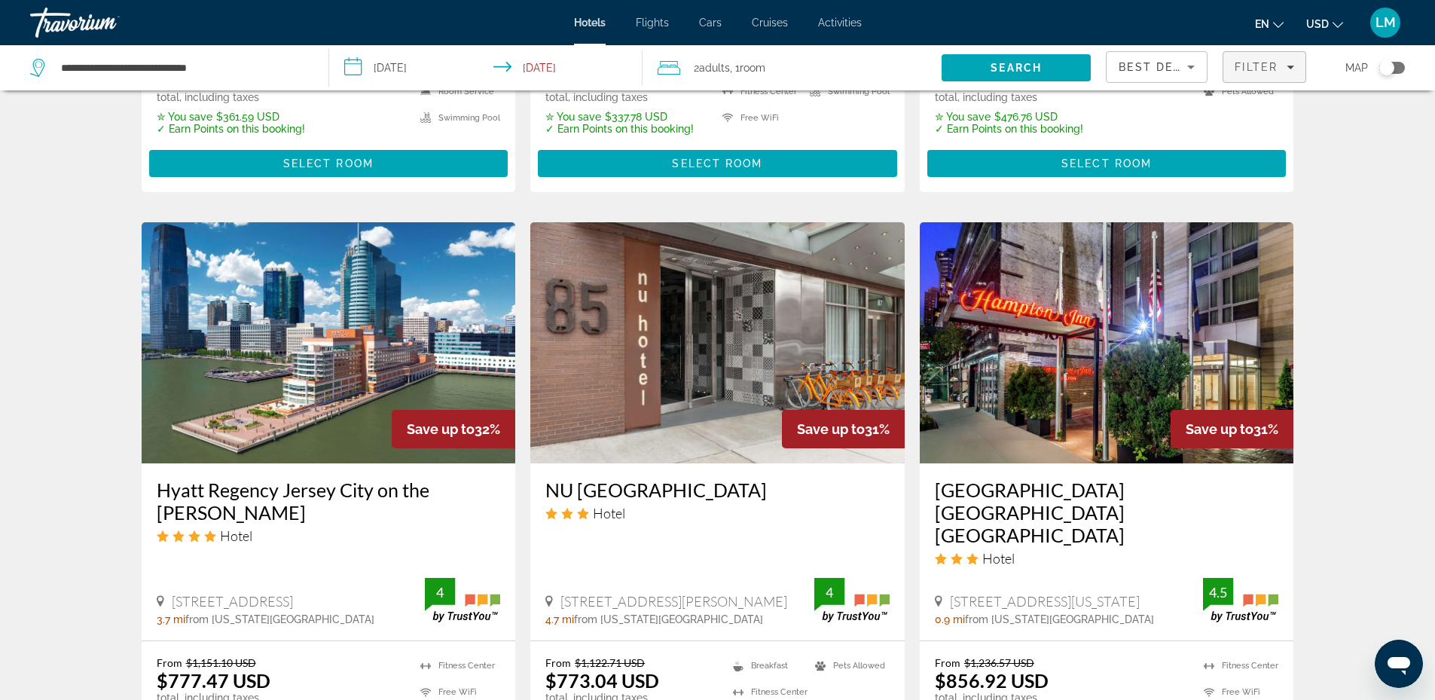
click at [1273, 56] on span "Filters" at bounding box center [1265, 67] width 82 height 36
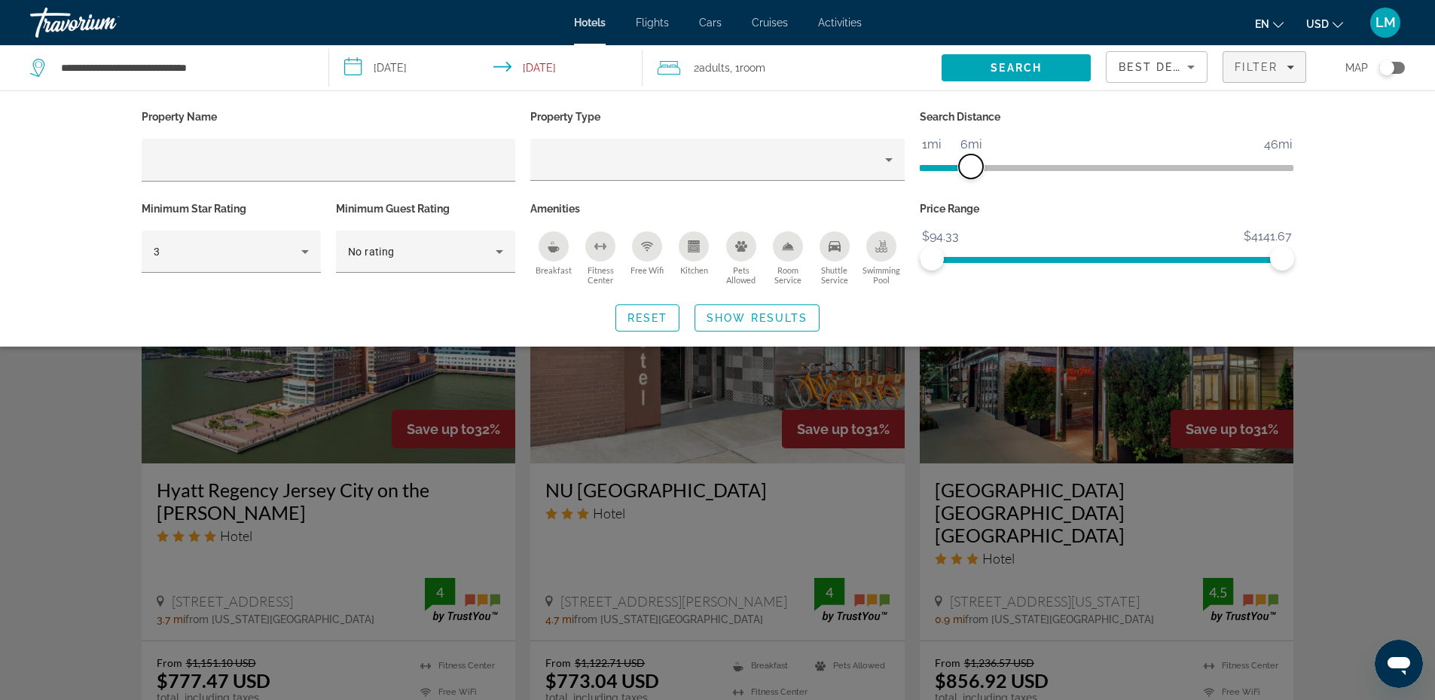
drag, startPoint x: 1154, startPoint y: 170, endPoint x: 968, endPoint y: 194, distance: 187.6
click at [968, 194] on div "Search Distance 1mi 46mi 6mi" at bounding box center [1107, 152] width 390 height 92
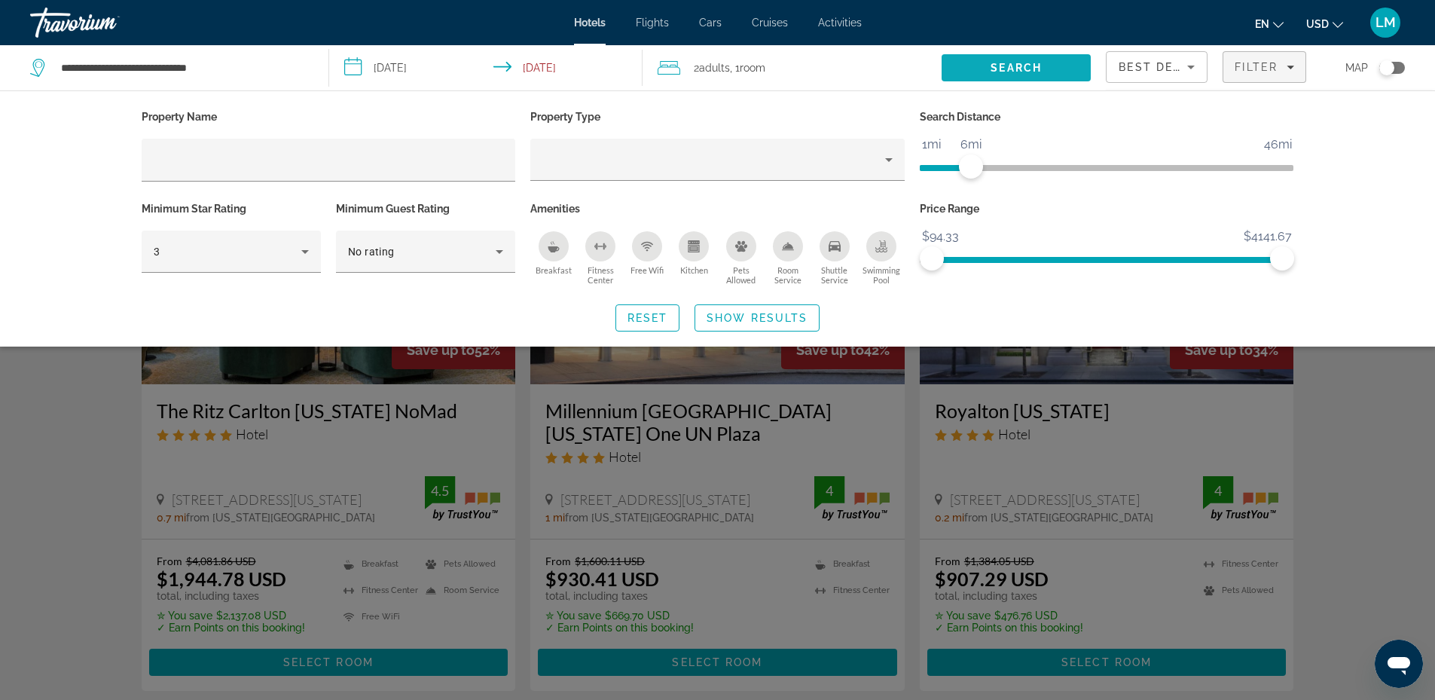
click at [1054, 64] on span "Search" at bounding box center [1016, 68] width 149 height 36
click at [743, 318] on span "Show Results" at bounding box center [757, 318] width 101 height 12
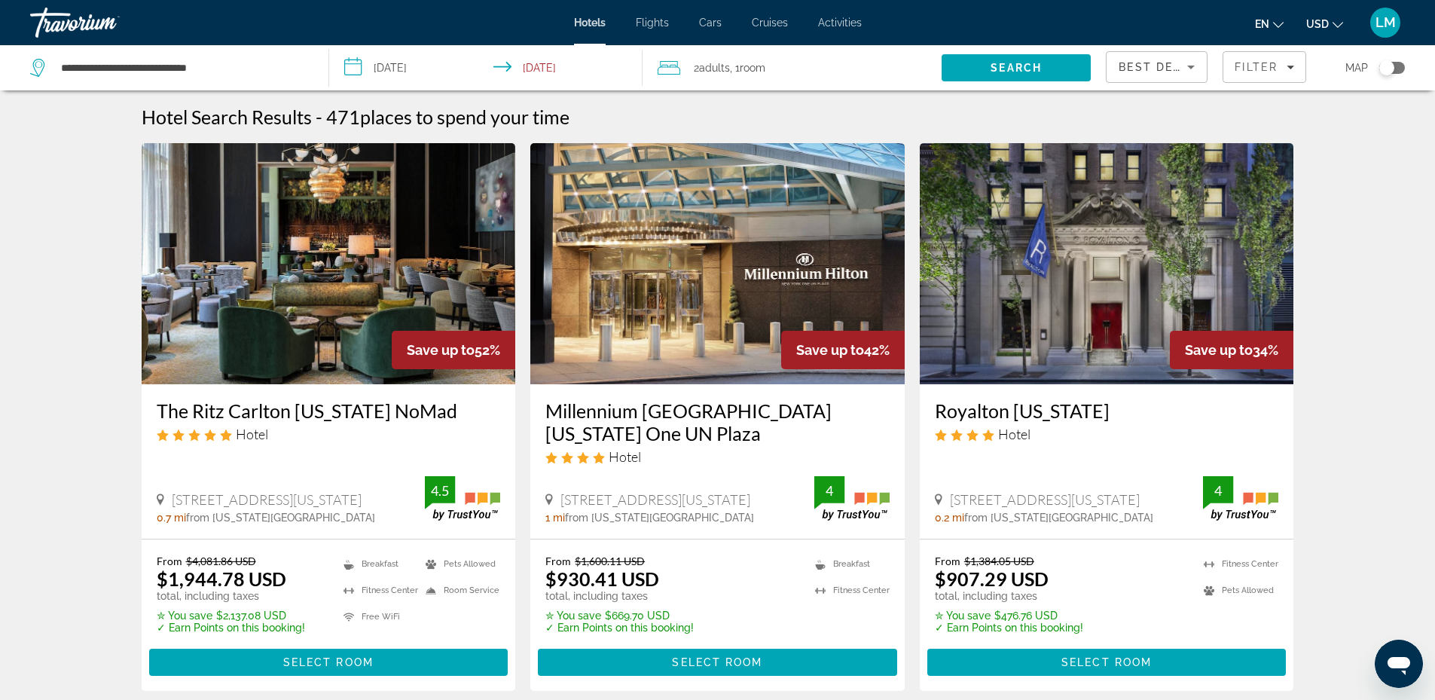
click at [338, 659] on span "Select Room" at bounding box center [328, 662] width 90 height 12
click at [185, 67] on input "**********" at bounding box center [183, 68] width 246 height 23
click at [249, 73] on input "**********" at bounding box center [183, 68] width 246 height 23
type input "*"
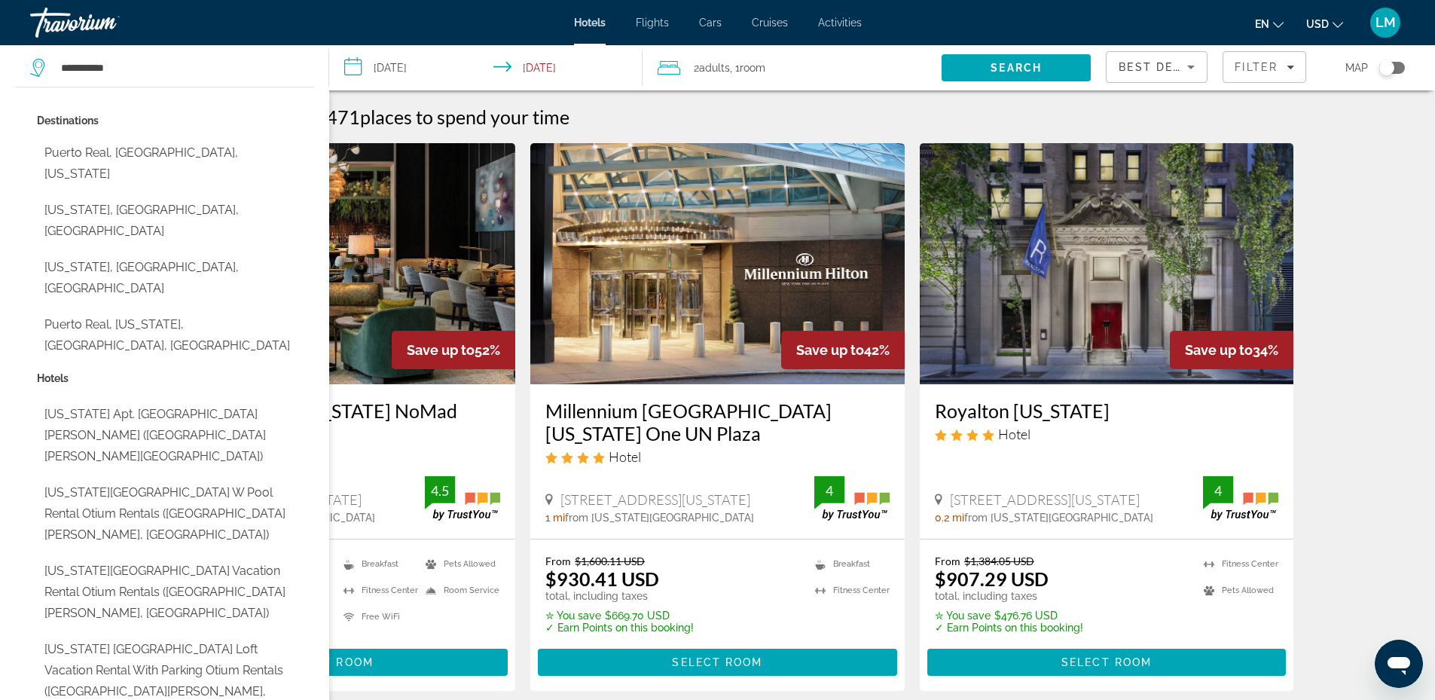
click at [193, 310] on button "Puerto Real, [US_STATE], [GEOGRAPHIC_DATA], [GEOGRAPHIC_DATA]" at bounding box center [175, 335] width 277 height 50
type input "**********"
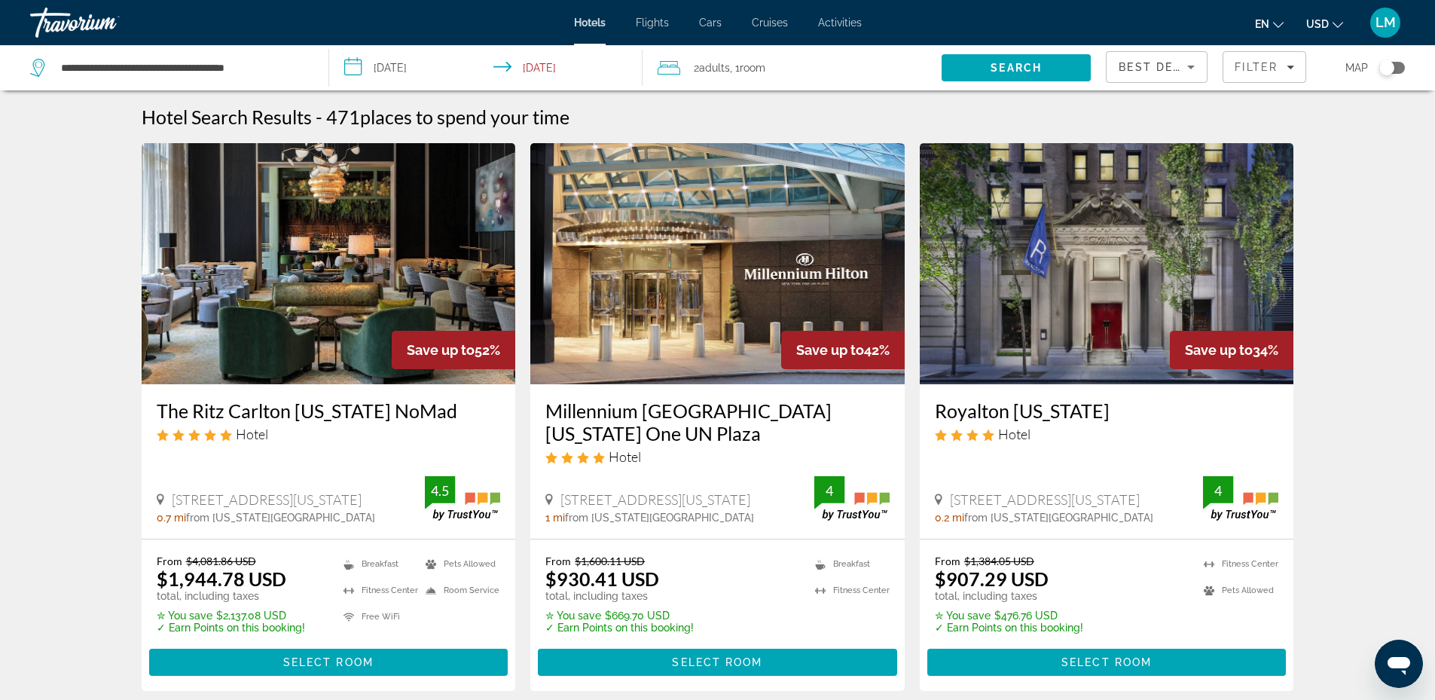
click at [980, 65] on span "Search" at bounding box center [1016, 68] width 149 height 36
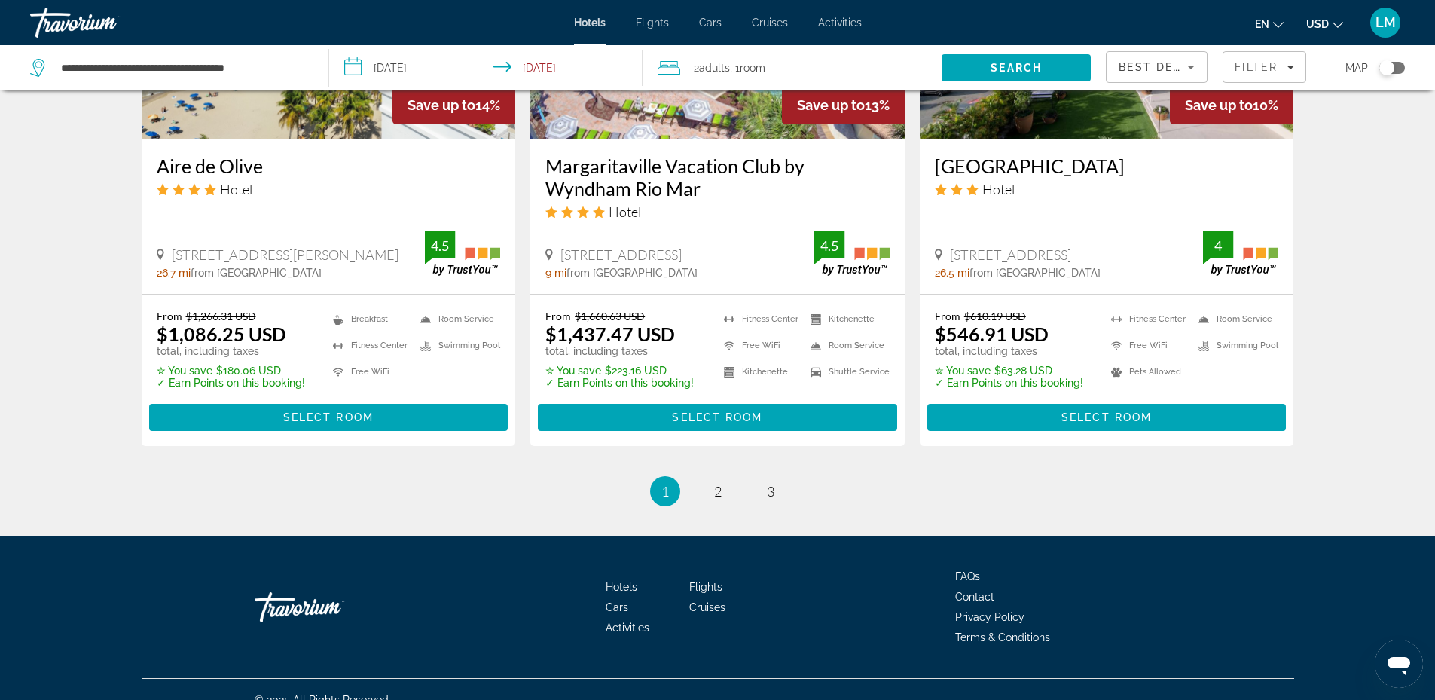
scroll to position [1836, 0]
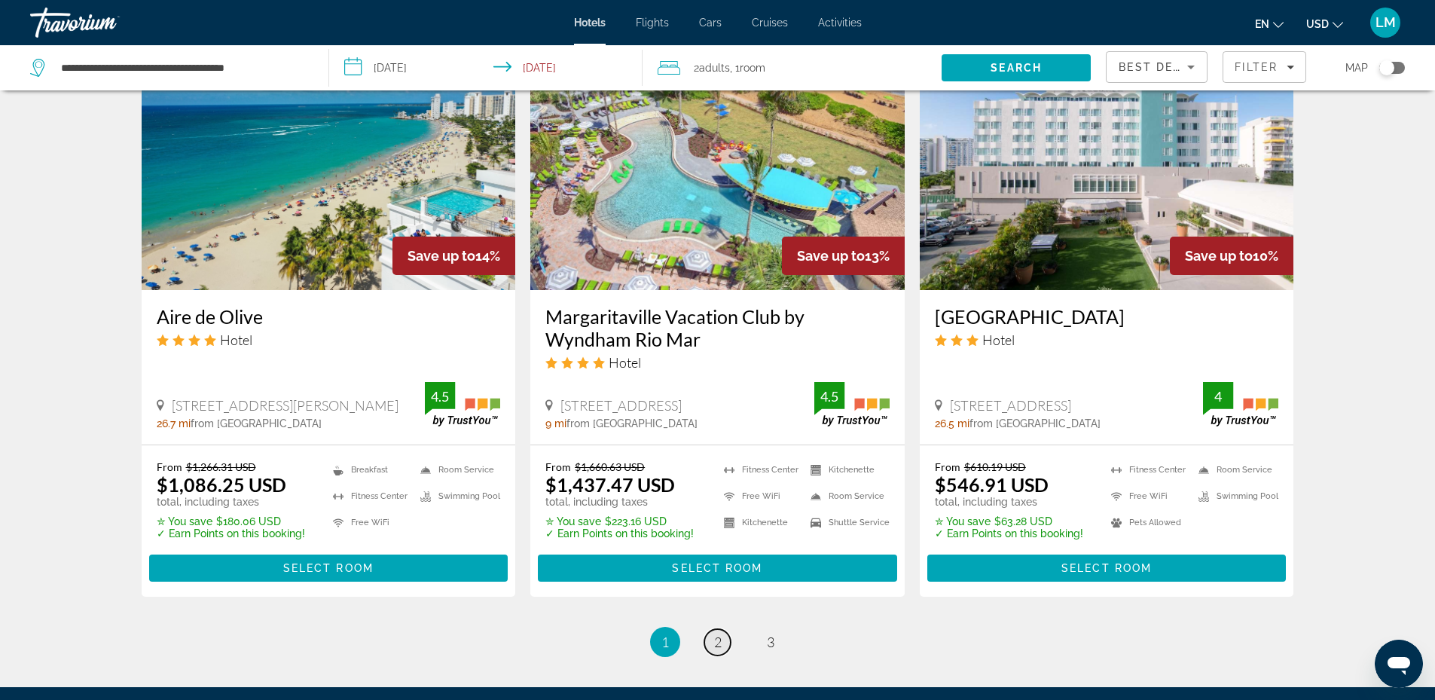
click at [723, 629] on link "page 2" at bounding box center [718, 642] width 26 height 26
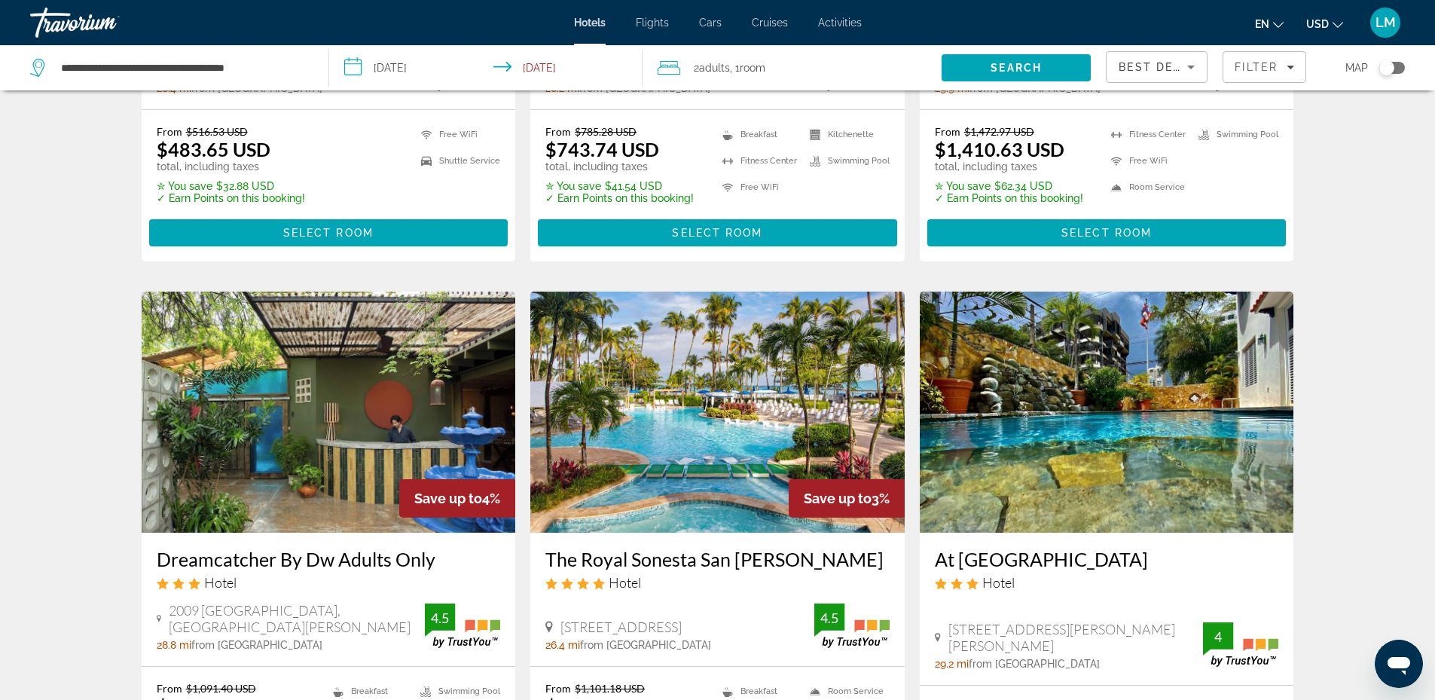
scroll to position [1933, 0]
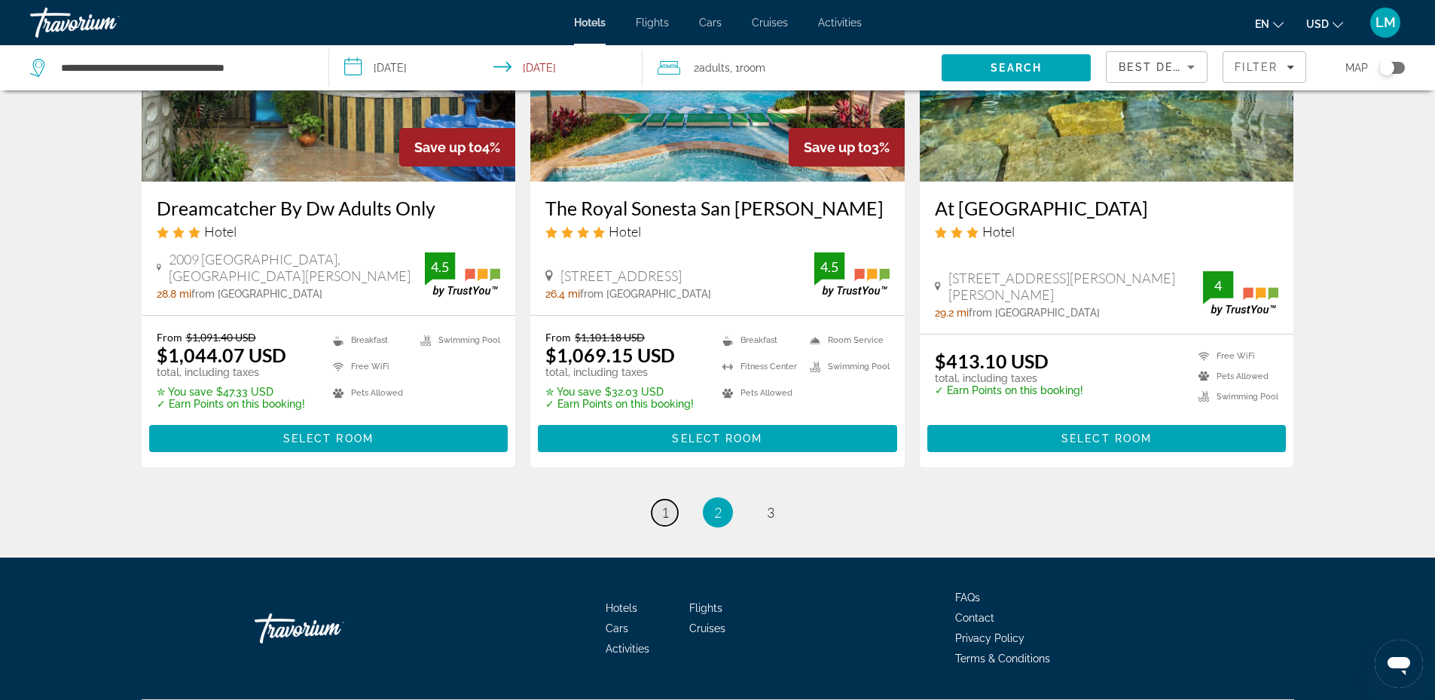
click at [668, 504] on span "1" at bounding box center [666, 512] width 8 height 17
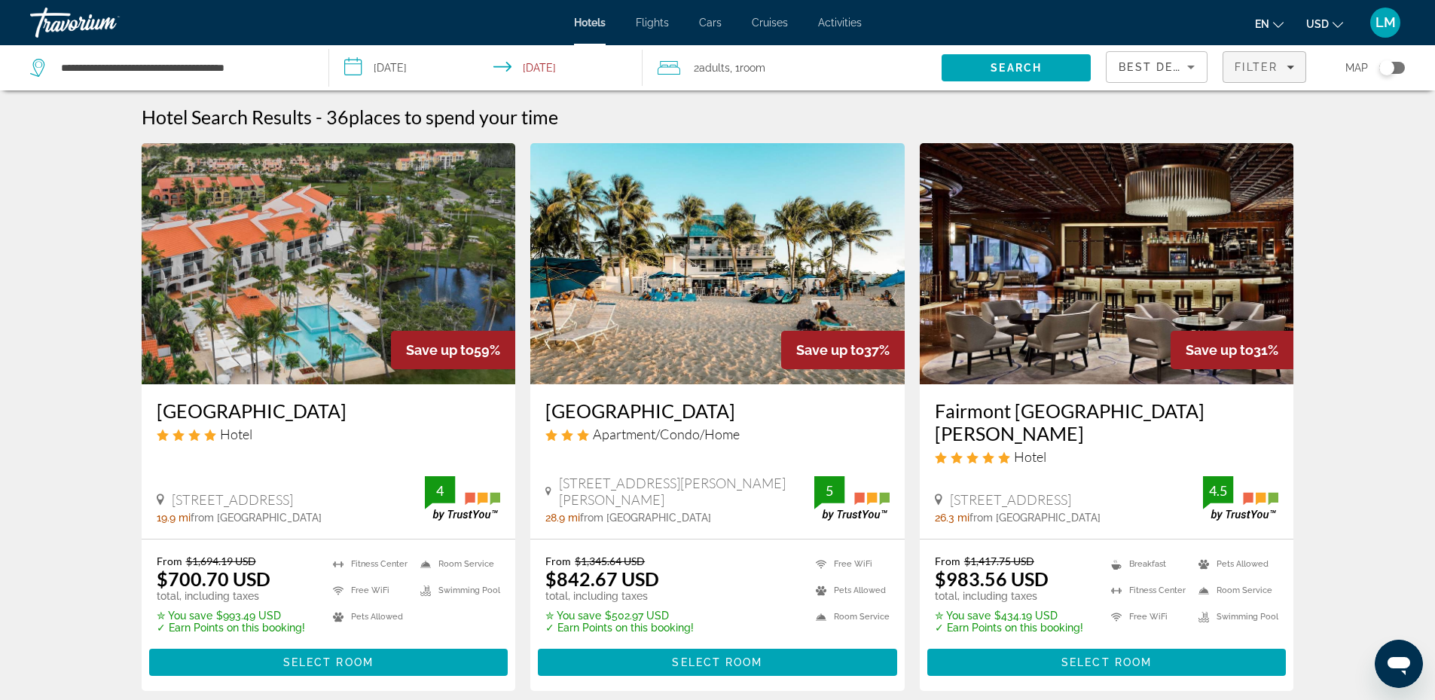
click at [1265, 60] on span "Filters" at bounding box center [1265, 67] width 82 height 36
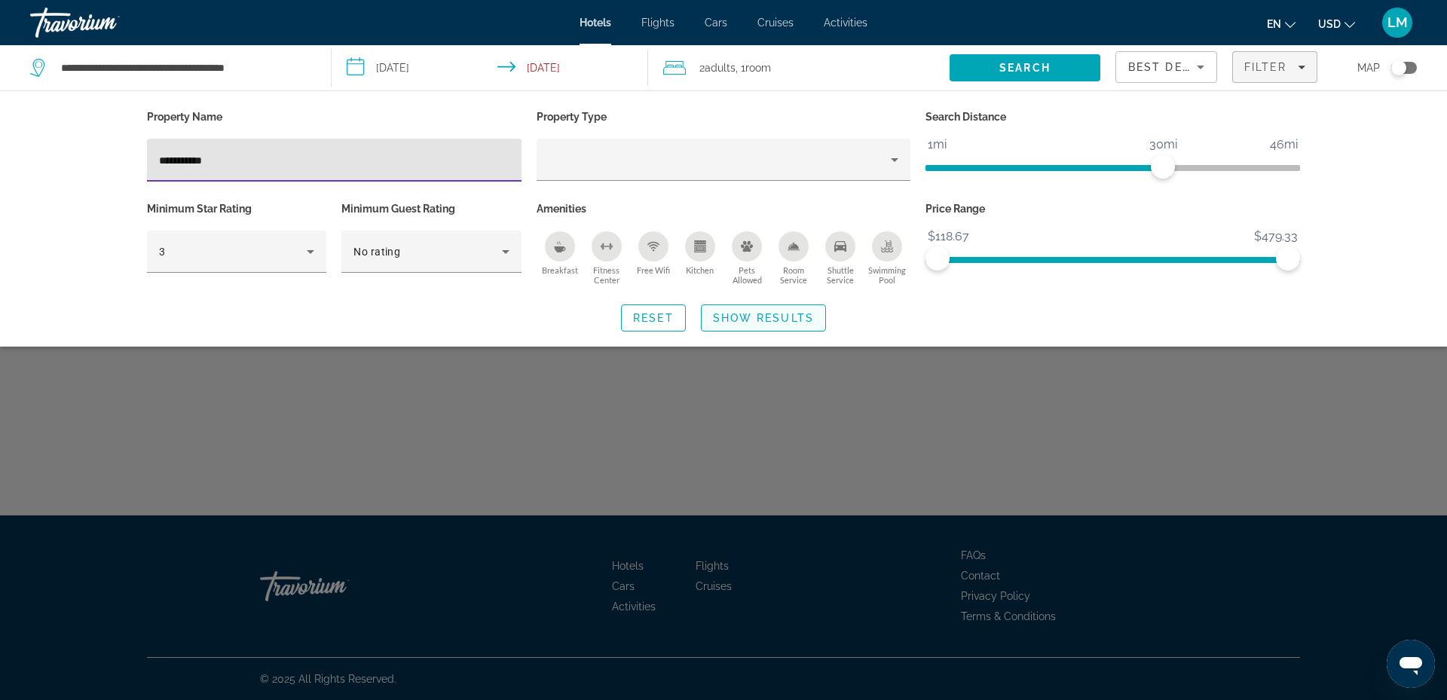
type input "**********"
click at [721, 324] on span "Search widget" at bounding box center [763, 318] width 124 height 36
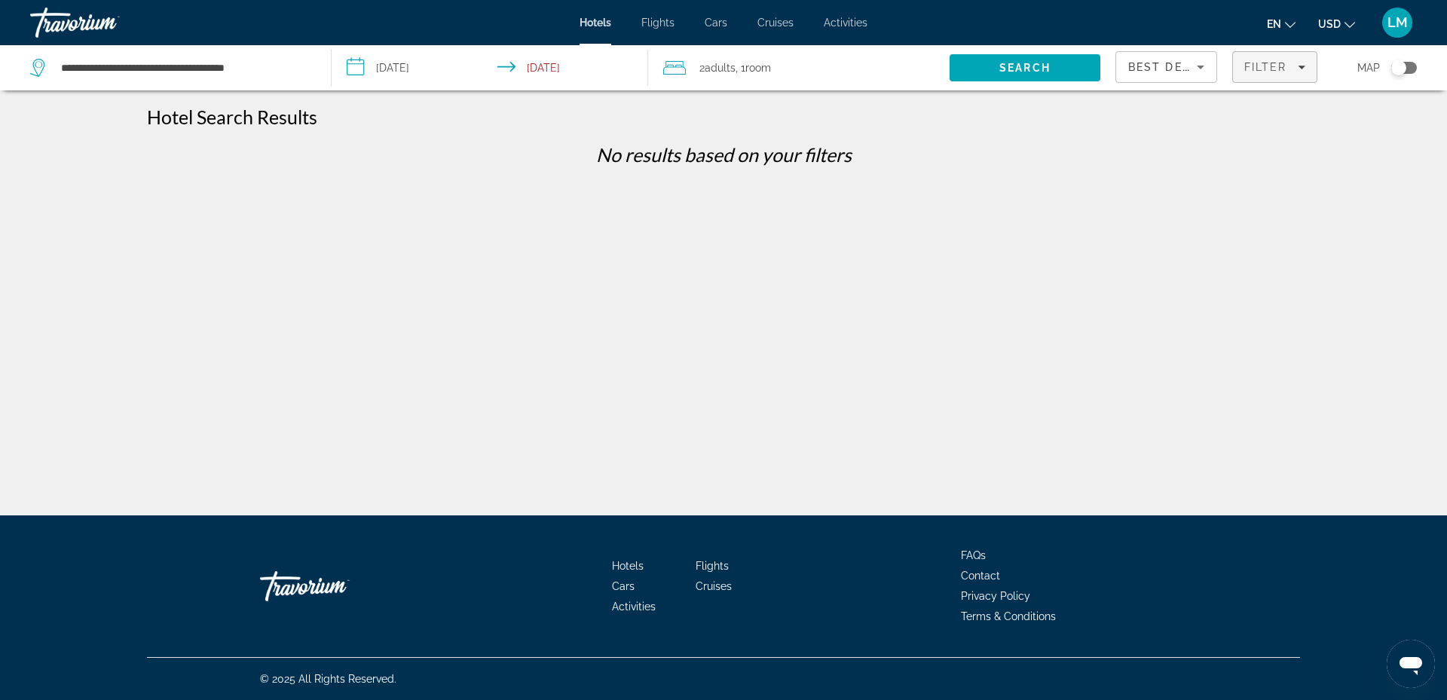
click at [1269, 57] on span "Filters" at bounding box center [1275, 67] width 84 height 36
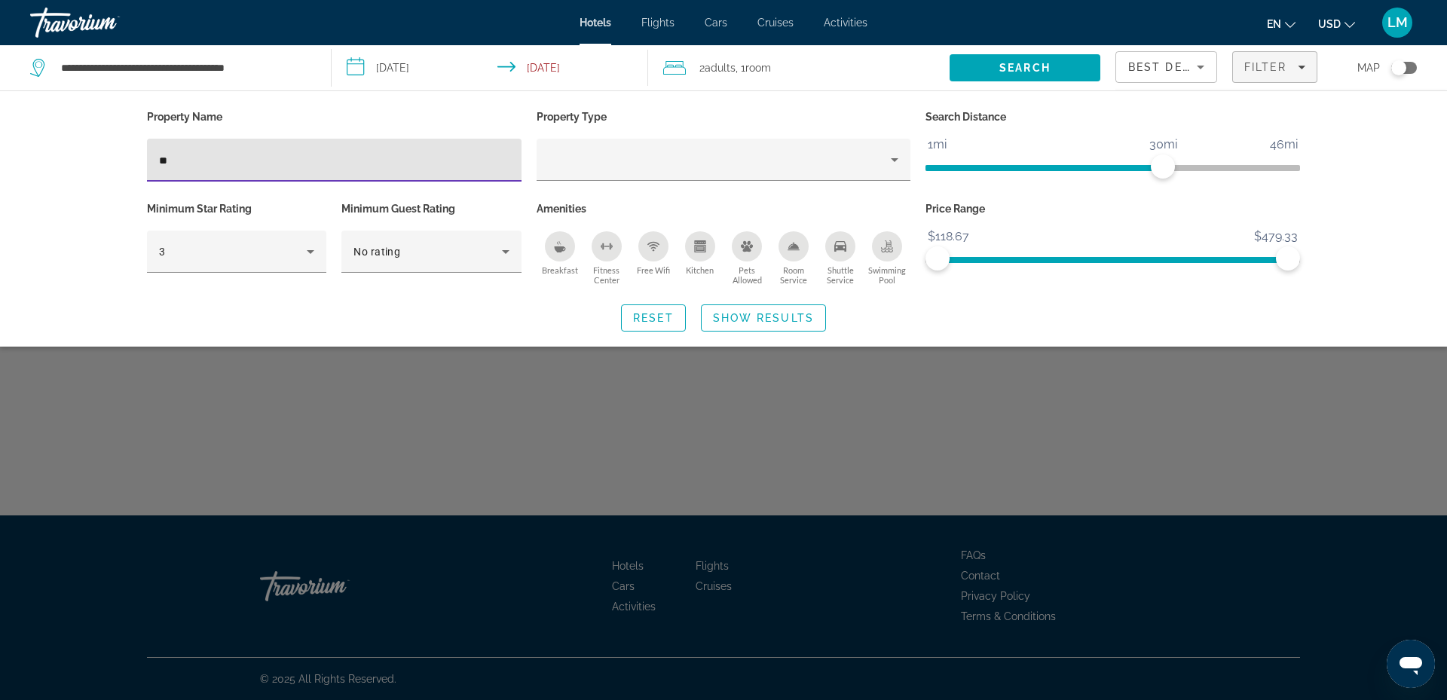
type input "*"
type input "********"
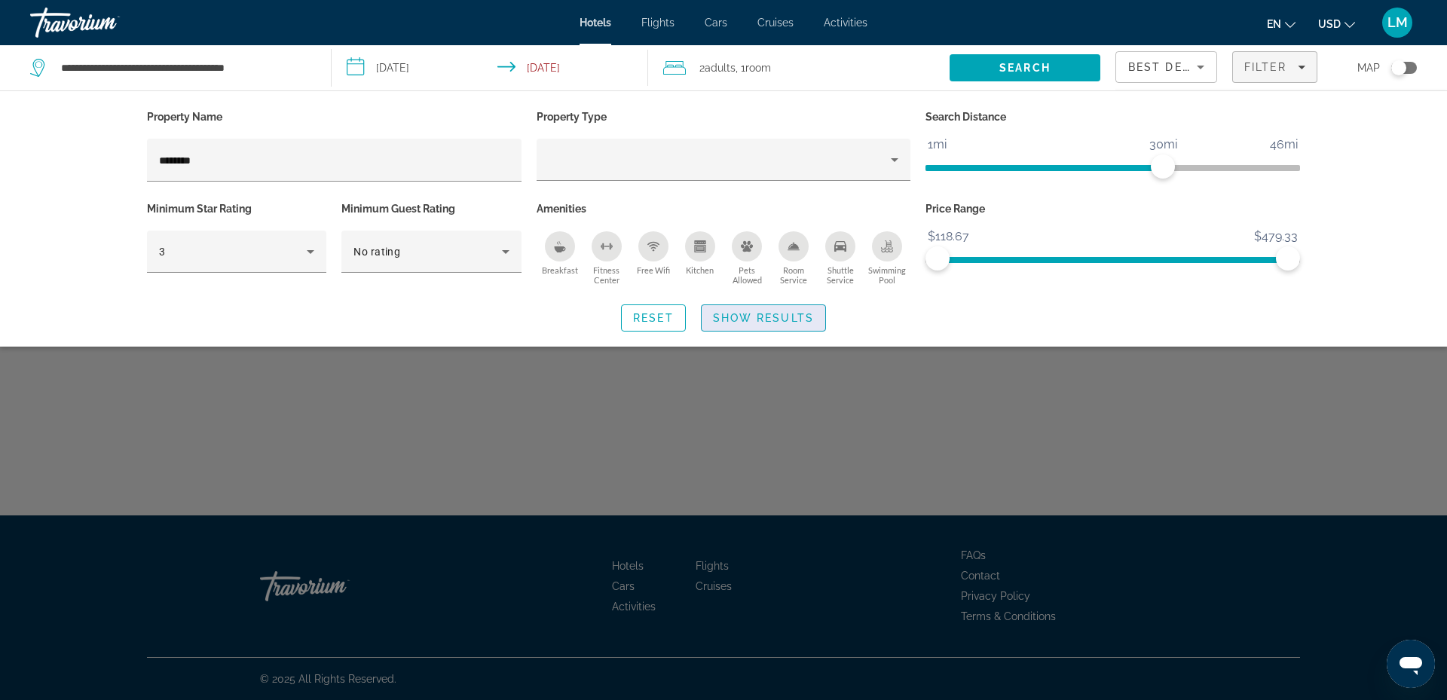
click at [778, 325] on span "Search widget" at bounding box center [763, 318] width 124 height 36
